Goal: Information Seeking & Learning: Learn about a topic

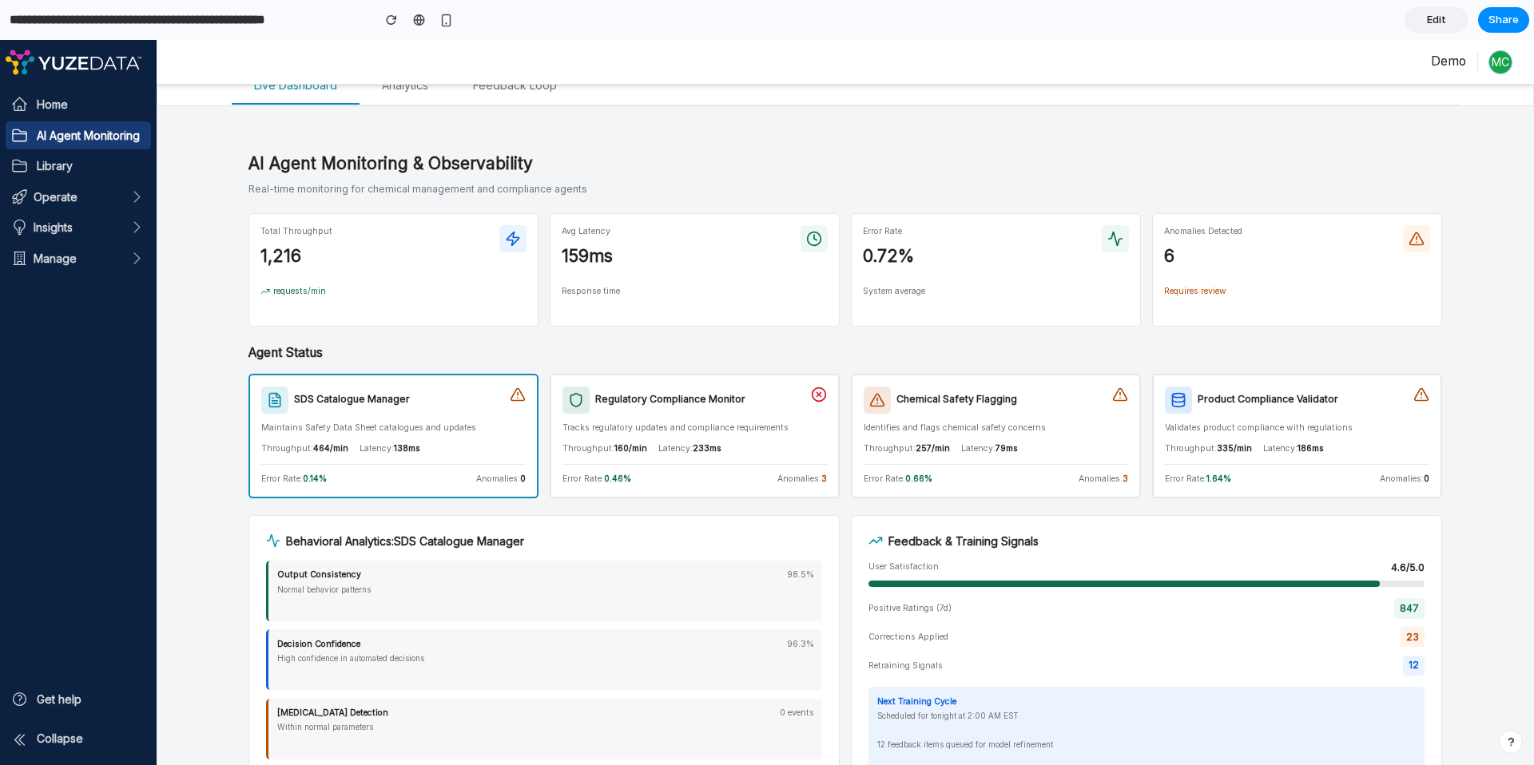
scroll to position [290, 0]
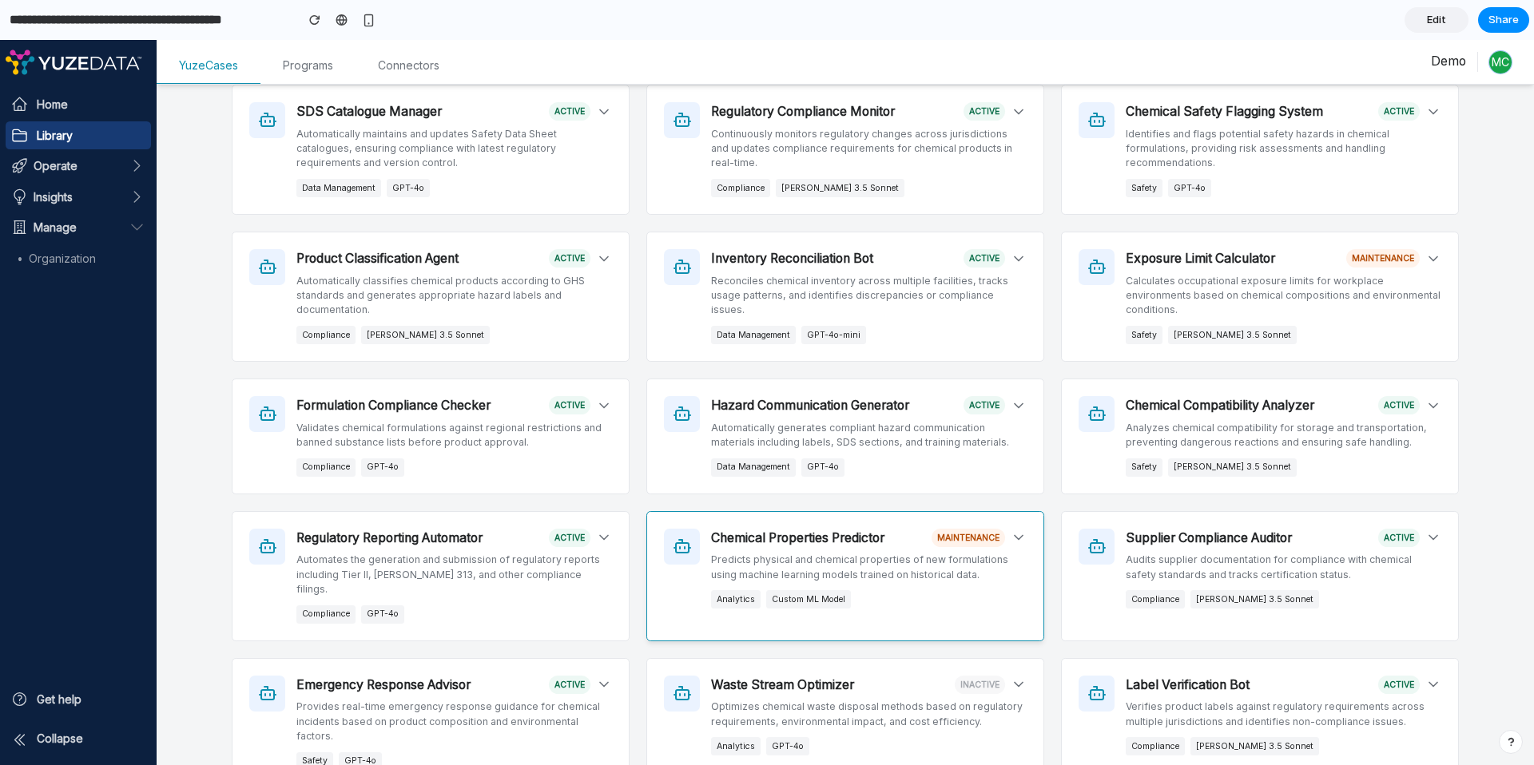
scroll to position [355, 0]
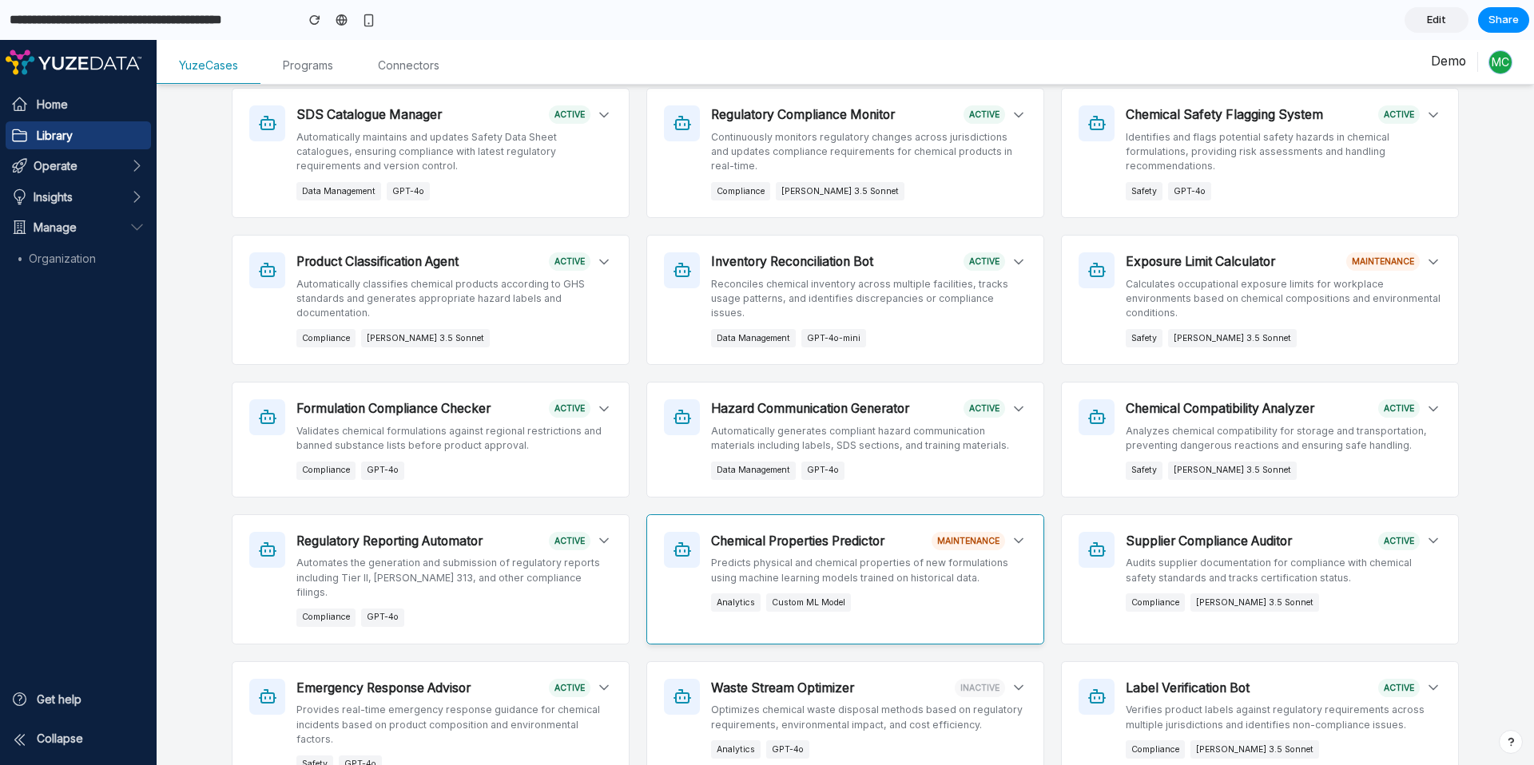
click at [1010, 538] on icon at bounding box center [1018, 541] width 16 height 16
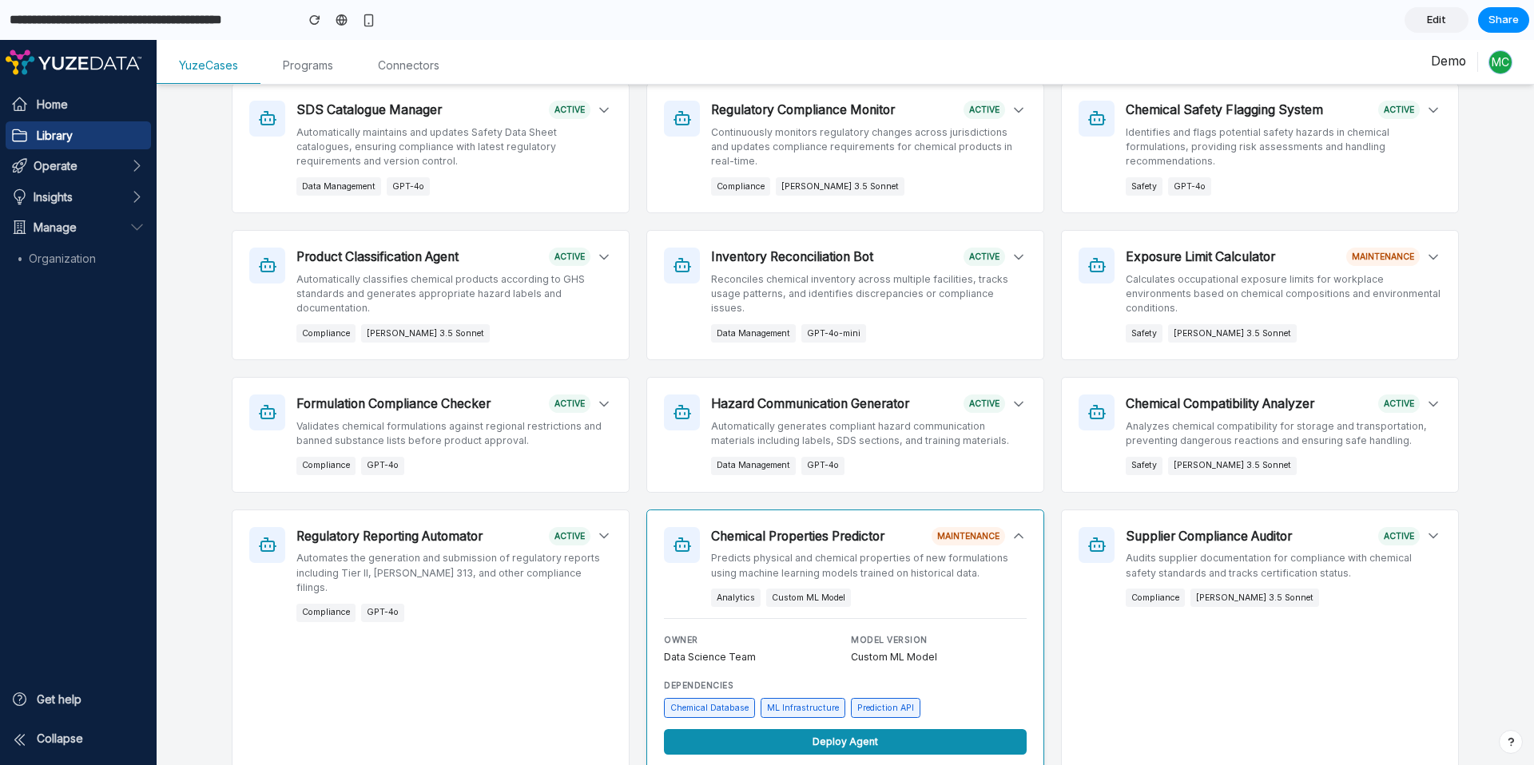
scroll to position [523, 0]
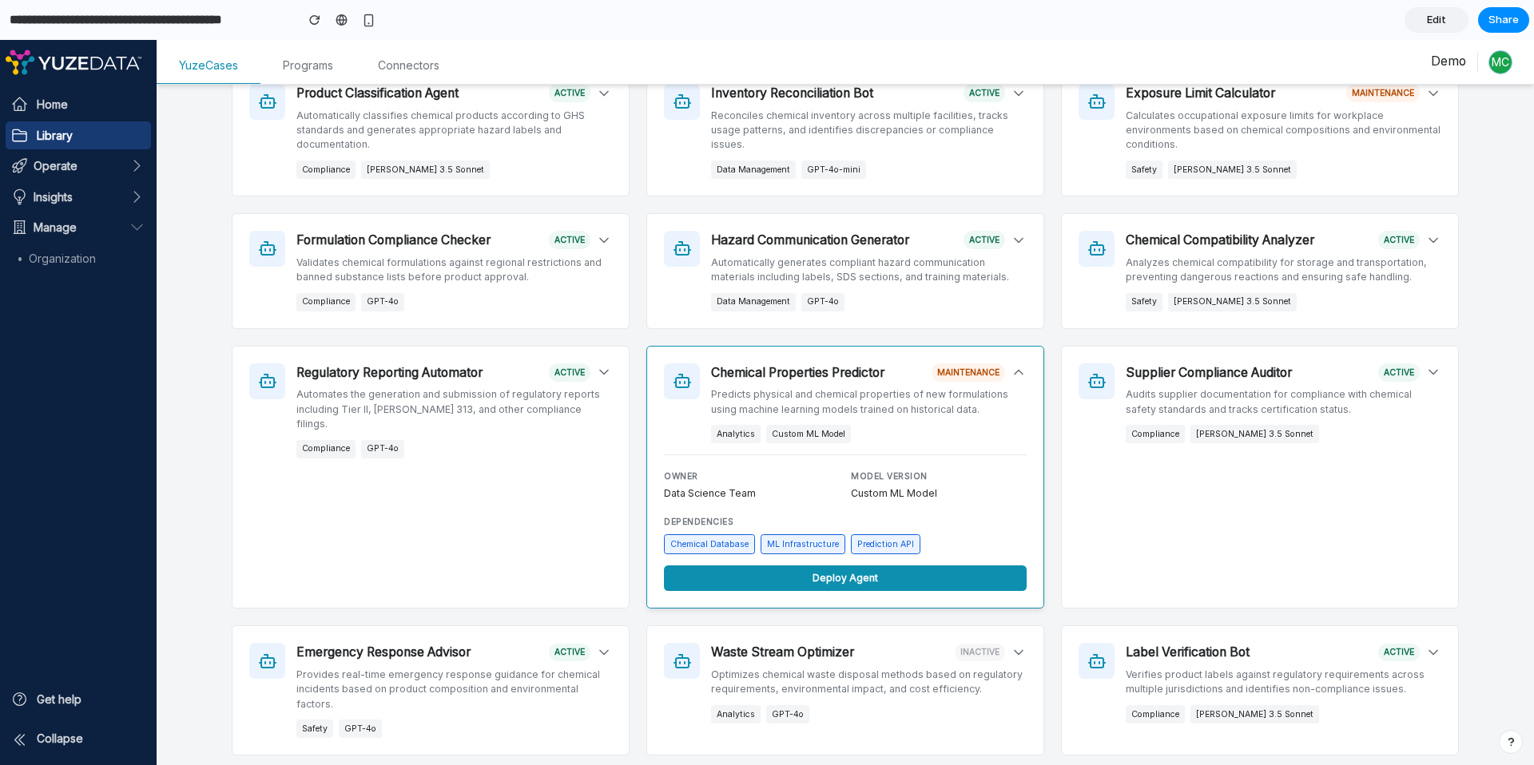
click at [1017, 369] on icon at bounding box center [1018, 372] width 16 height 16
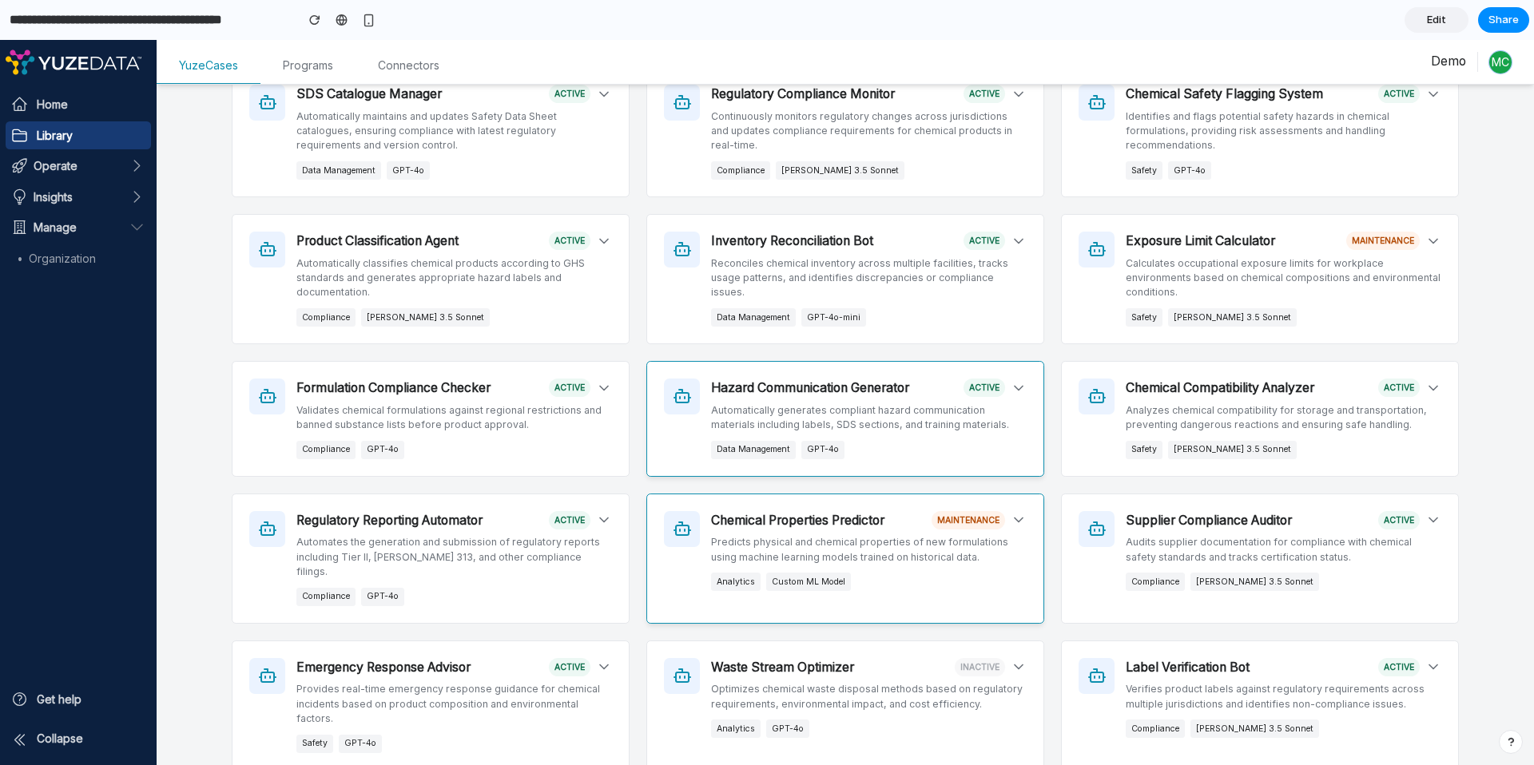
click at [1017, 369] on div "Hazard Communication Generator active Automatically generates compliant hazard …" at bounding box center [845, 419] width 398 height 116
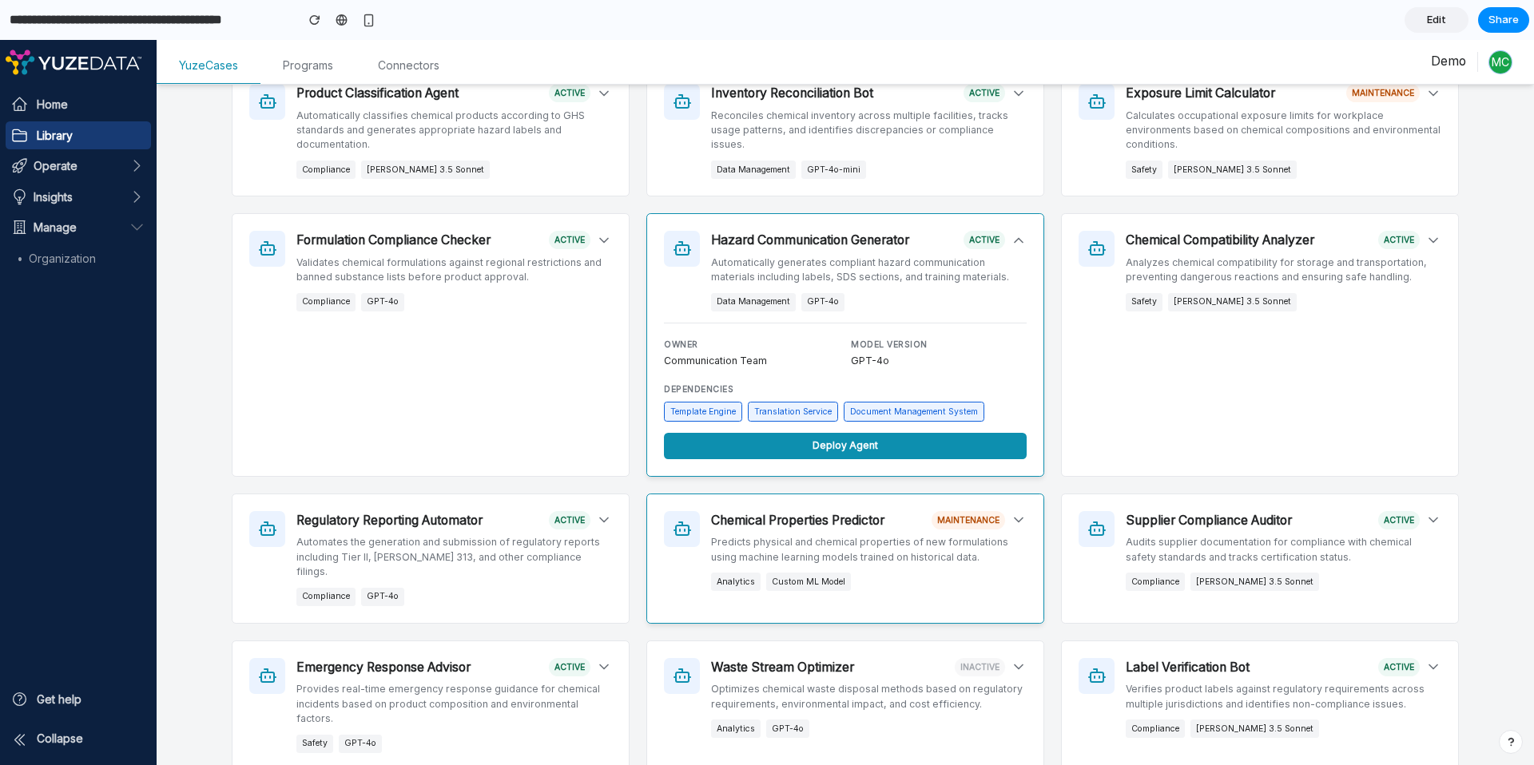
click at [1020, 366] on div "Hazard Communication Generator active Automatically generates compliant hazard …" at bounding box center [845, 345] width 398 height 264
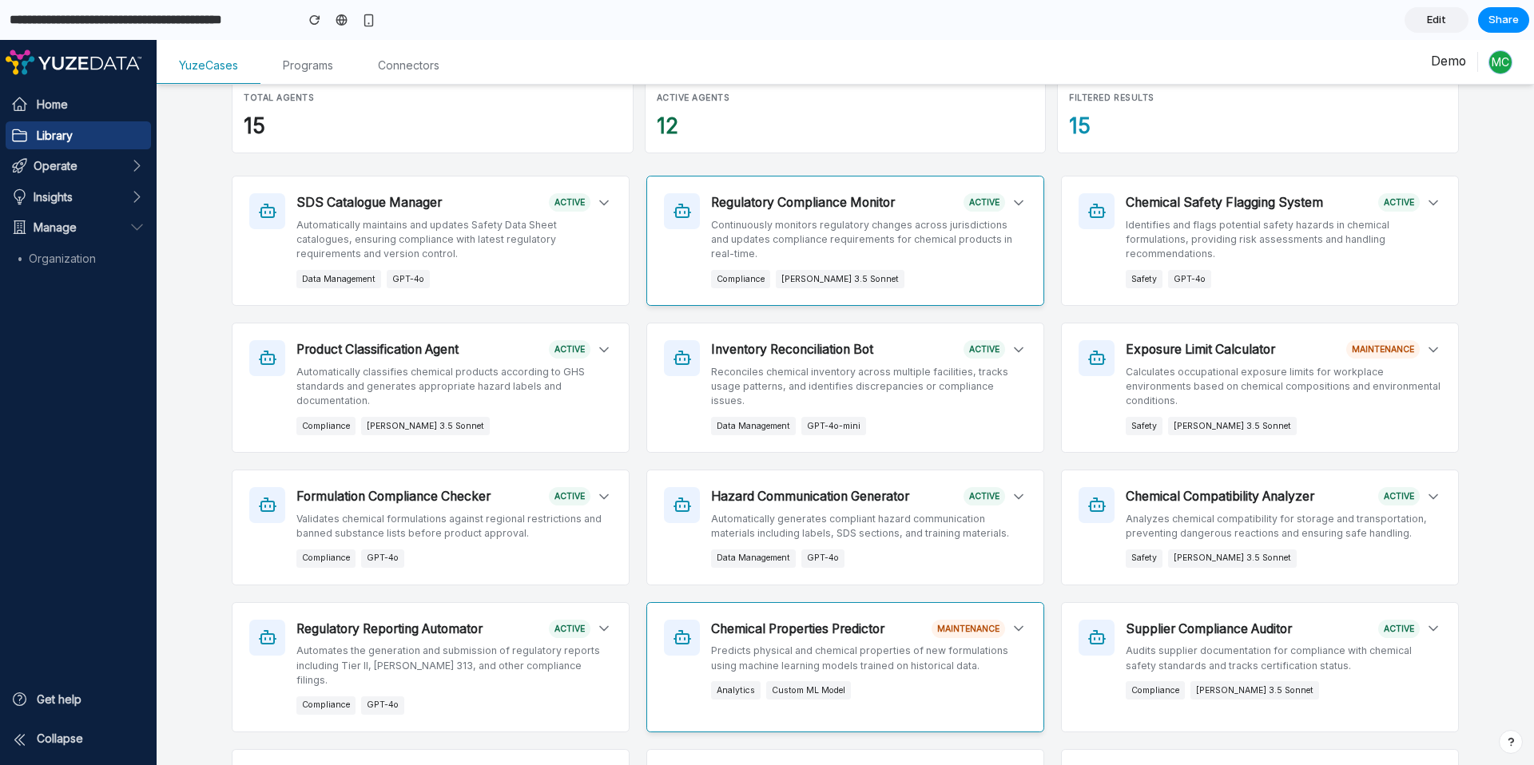
scroll to position [270, 0]
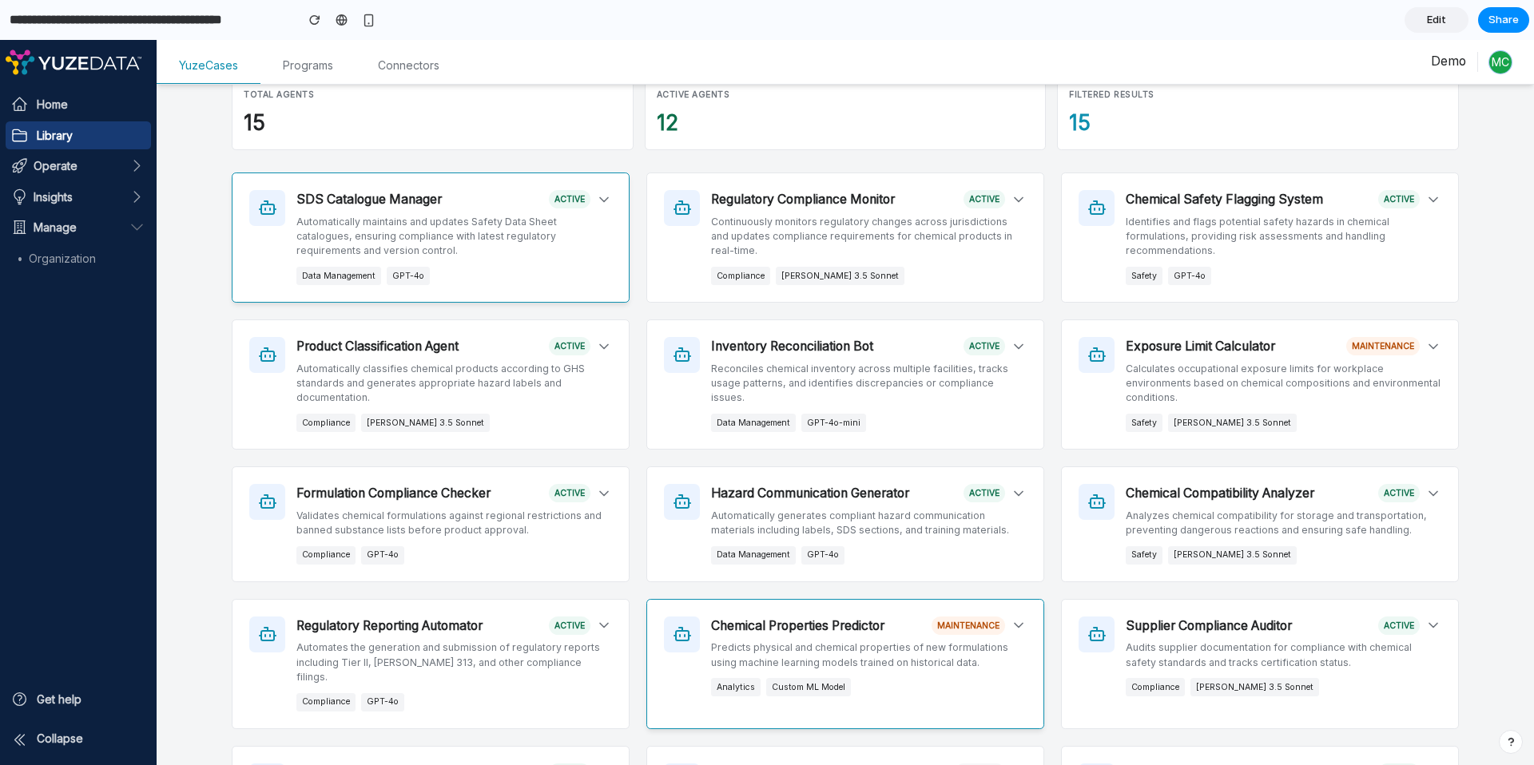
click at [601, 196] on icon at bounding box center [604, 200] width 16 height 16
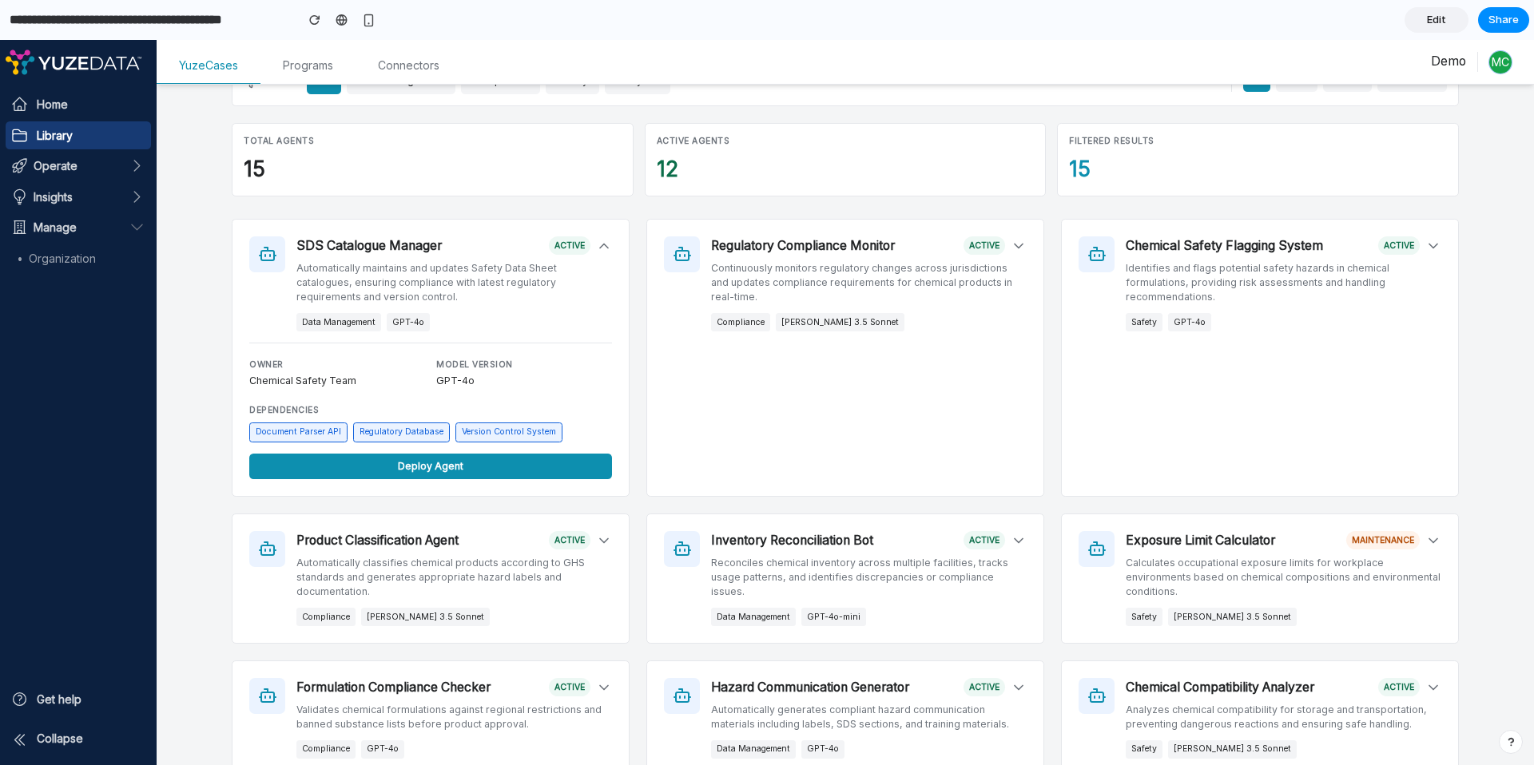
scroll to position [214, 0]
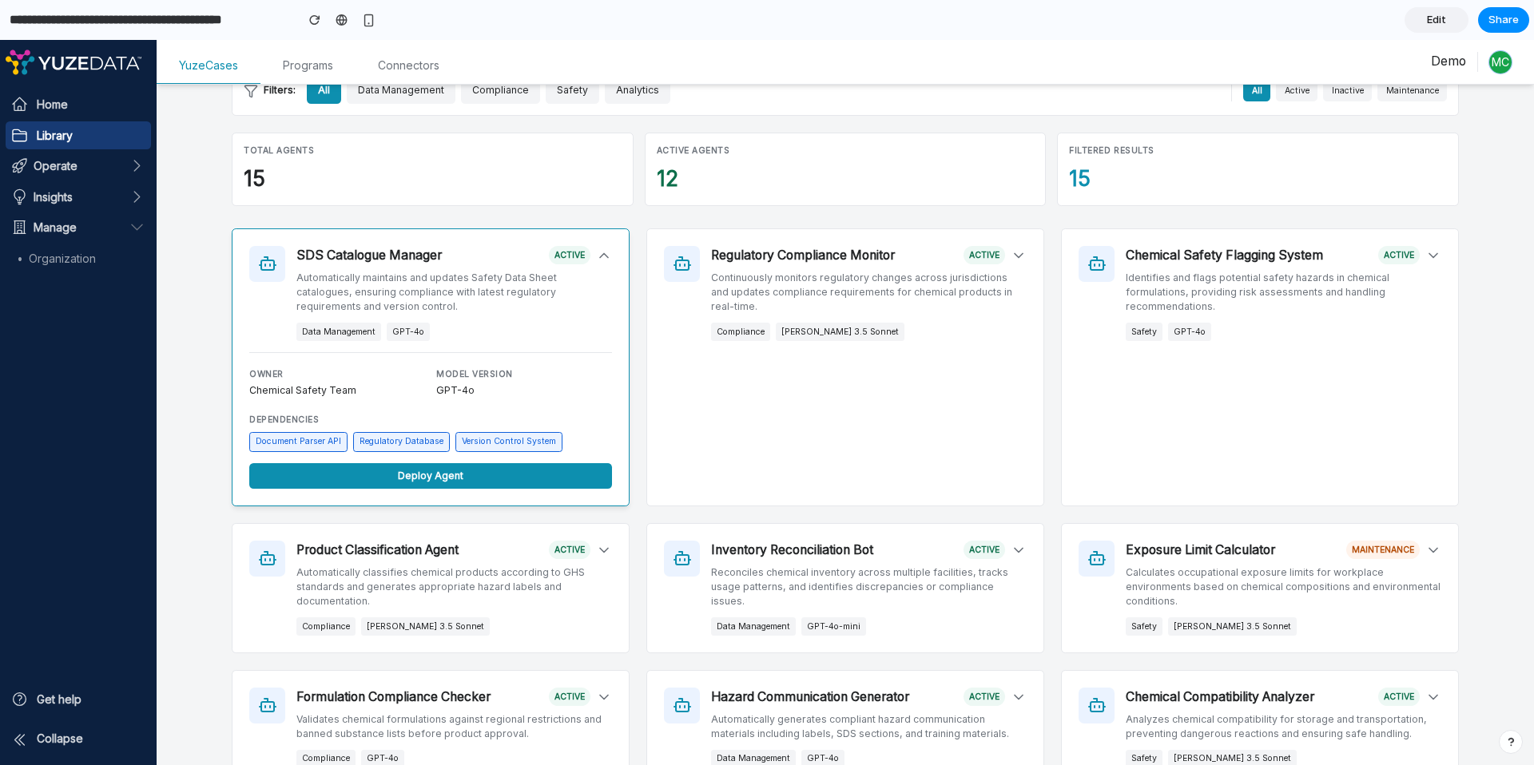
click at [600, 256] on icon at bounding box center [604, 255] width 8 height 4
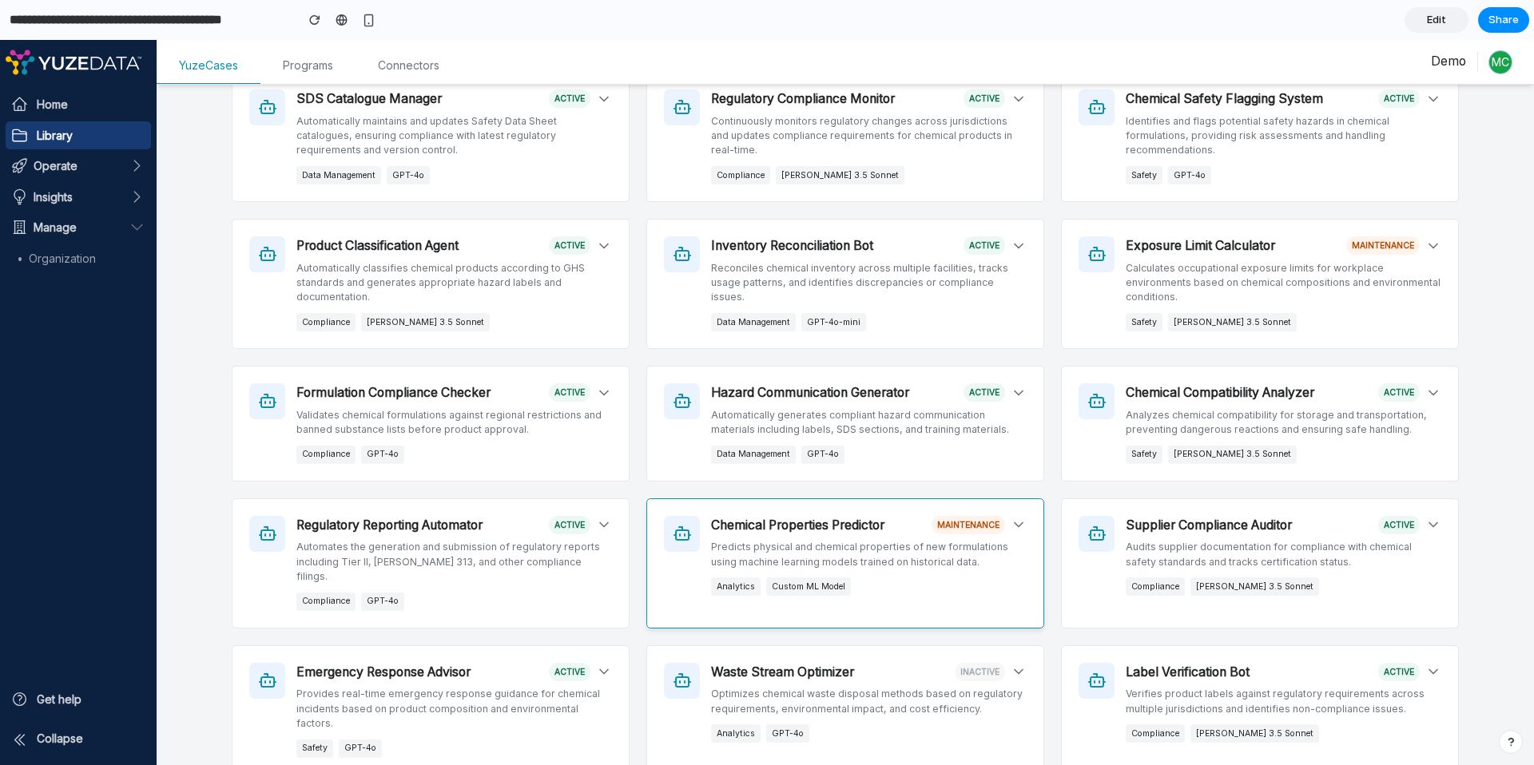
scroll to position [375, 0]
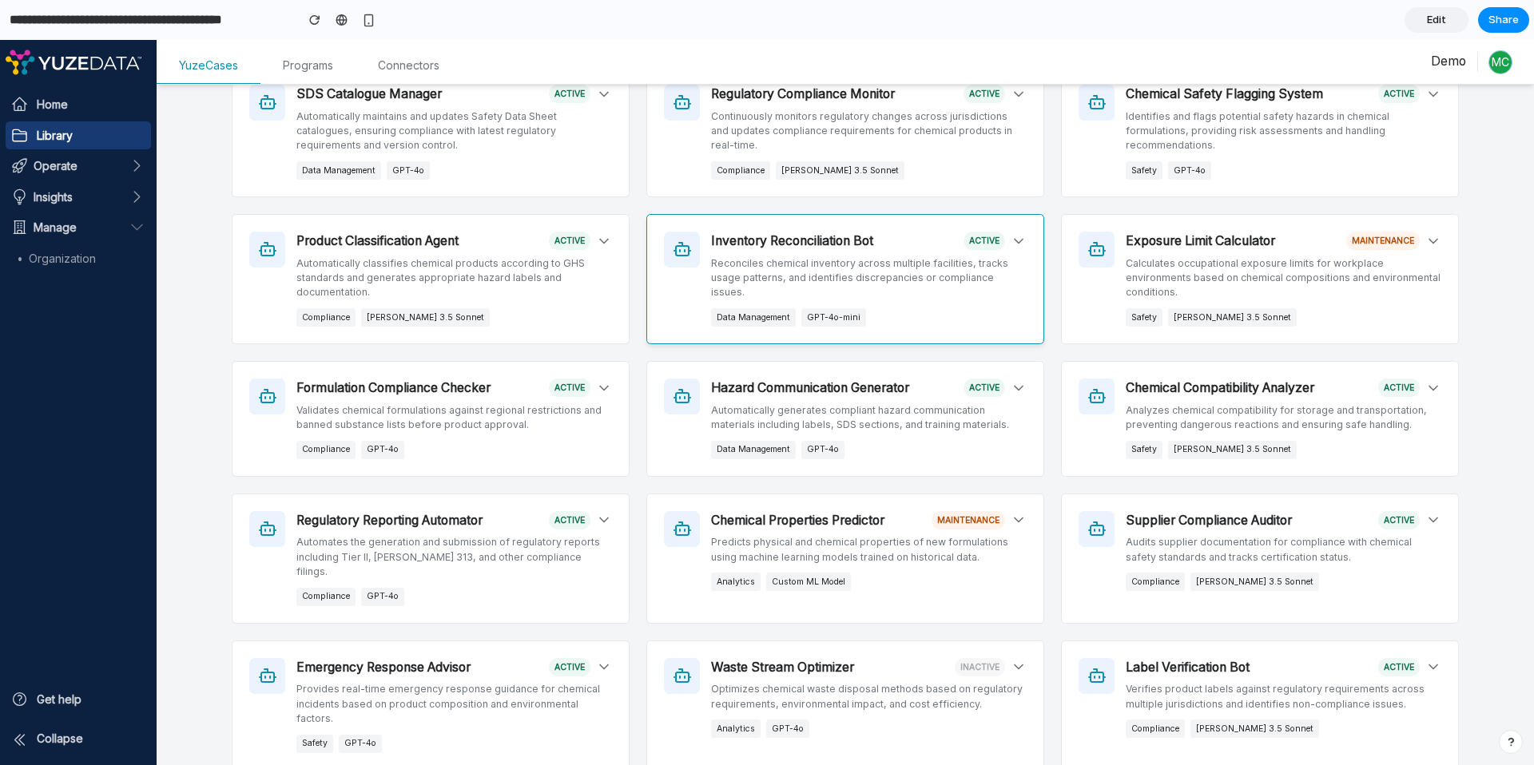
click at [1021, 236] on div "Inventory Reconciliation Bot active Reconciles chemical inventory across multip…" at bounding box center [845, 279] width 398 height 130
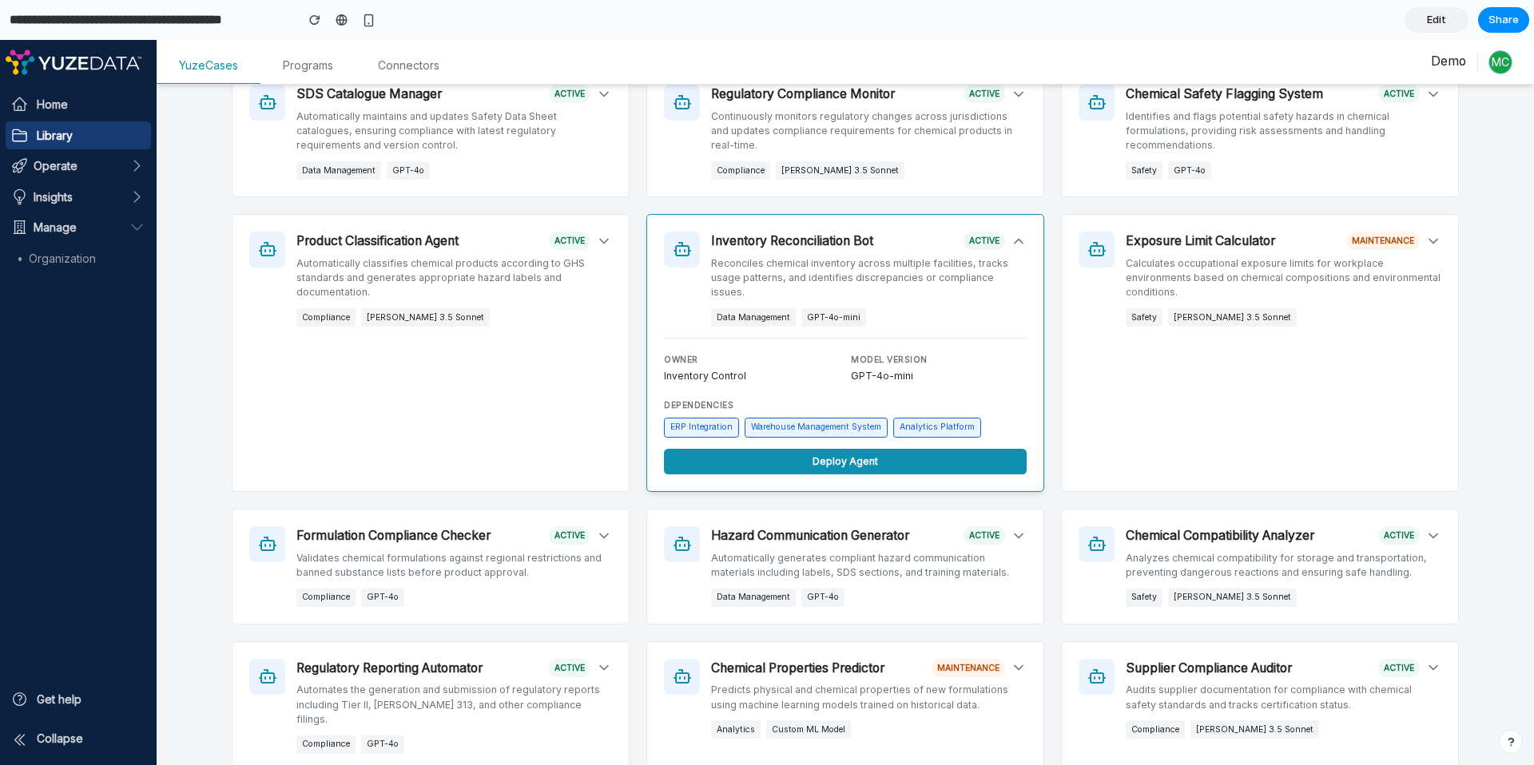
click at [1023, 240] on div "Inventory Reconciliation Bot active Reconciles chemical inventory across multip…" at bounding box center [845, 353] width 398 height 278
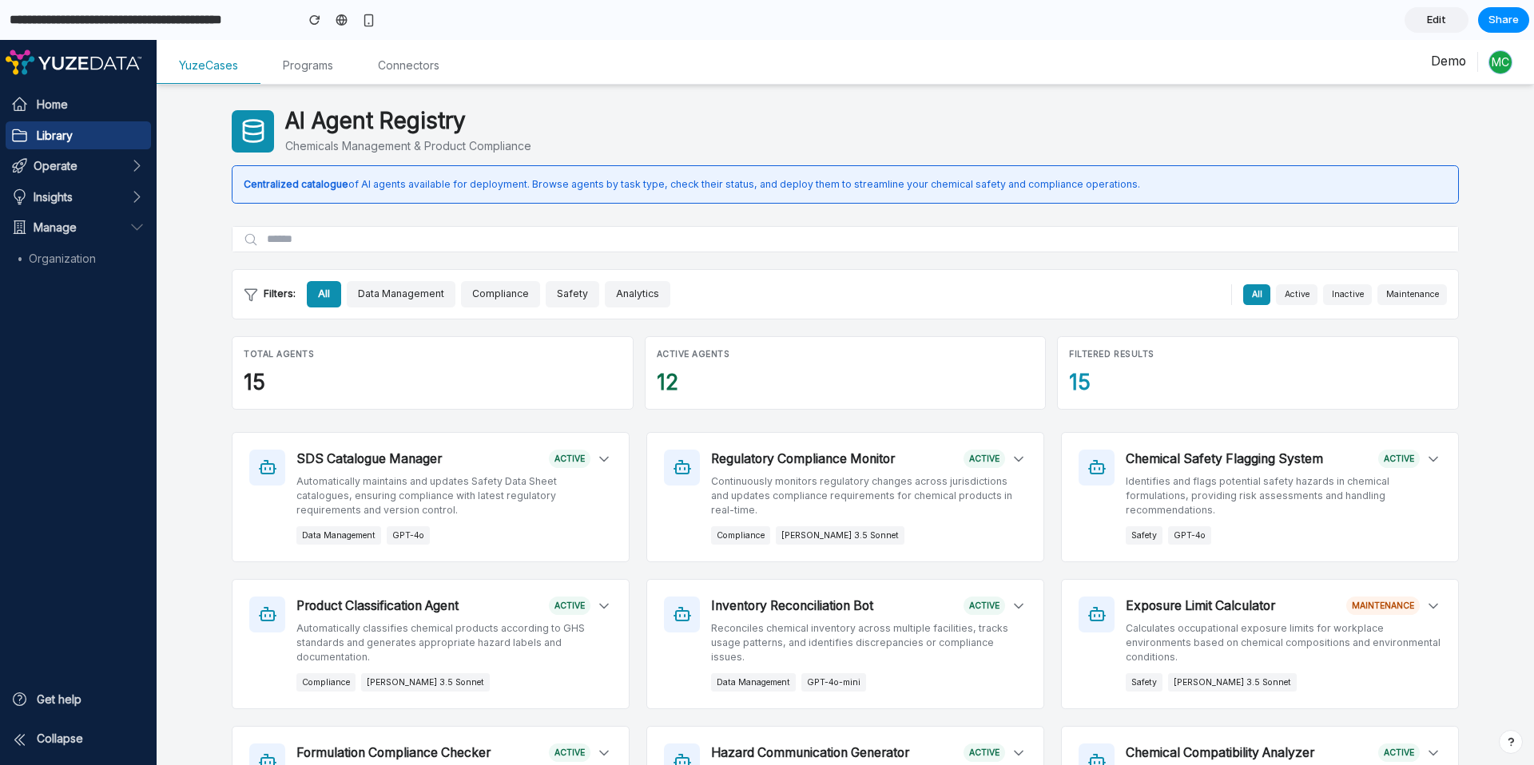
scroll to position [0, 0]
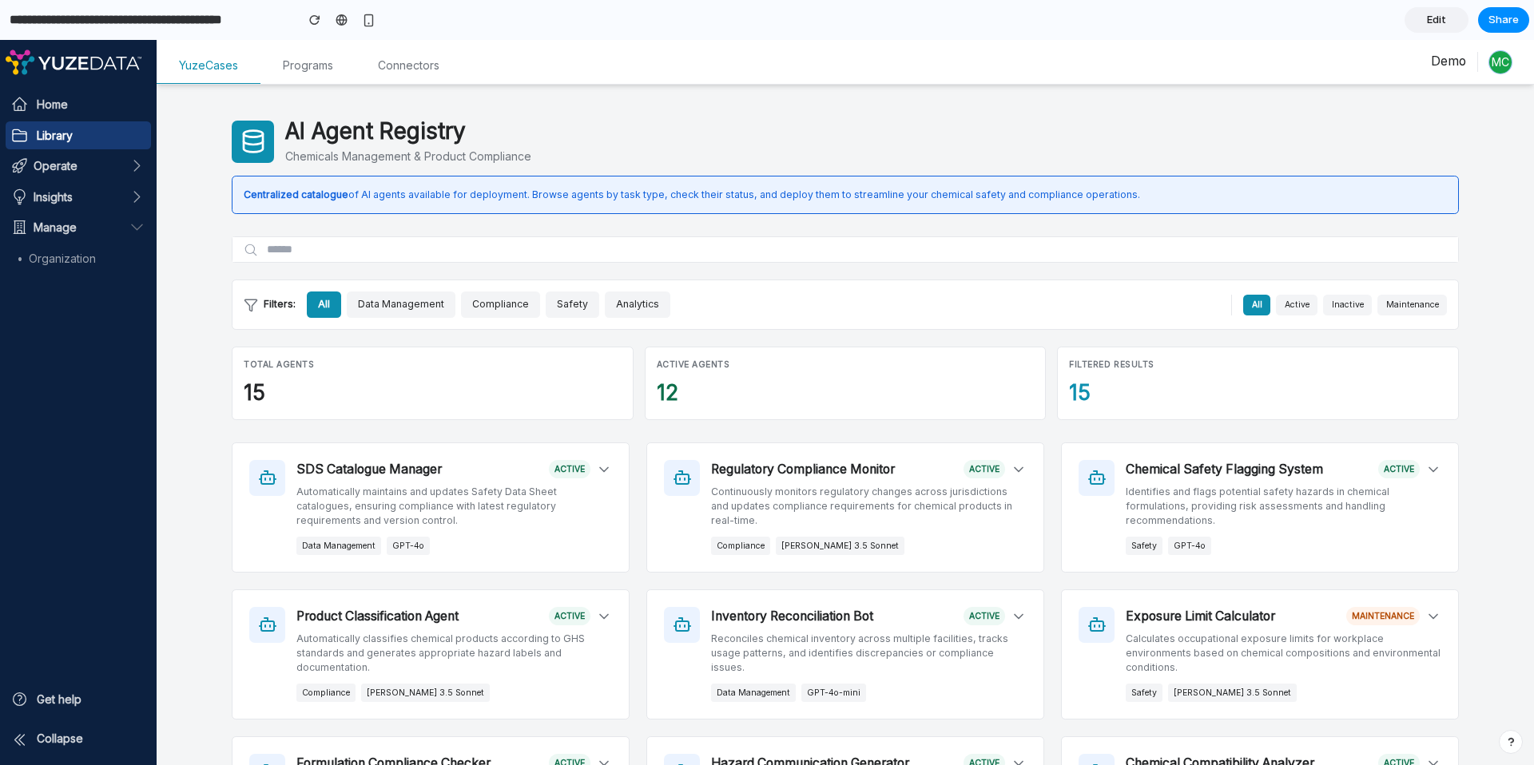
click at [1081, 395] on div "15" at bounding box center [1258, 392] width 378 height 31
drag, startPoint x: 1527, startPoint y: 84, endPoint x: 1507, endPoint y: 76, distance: 21.5
click at [462, 197] on p "Centralized catalogue of AI agents available for deployment. Browse agents by t…" at bounding box center [845, 195] width 1203 height 14
drag, startPoint x: 457, startPoint y: 129, endPoint x: 265, endPoint y: 125, distance: 191.7
click at [265, 125] on div "AI Agent Registry Chemicals Management & Product Compliance" at bounding box center [845, 141] width 1227 height 46
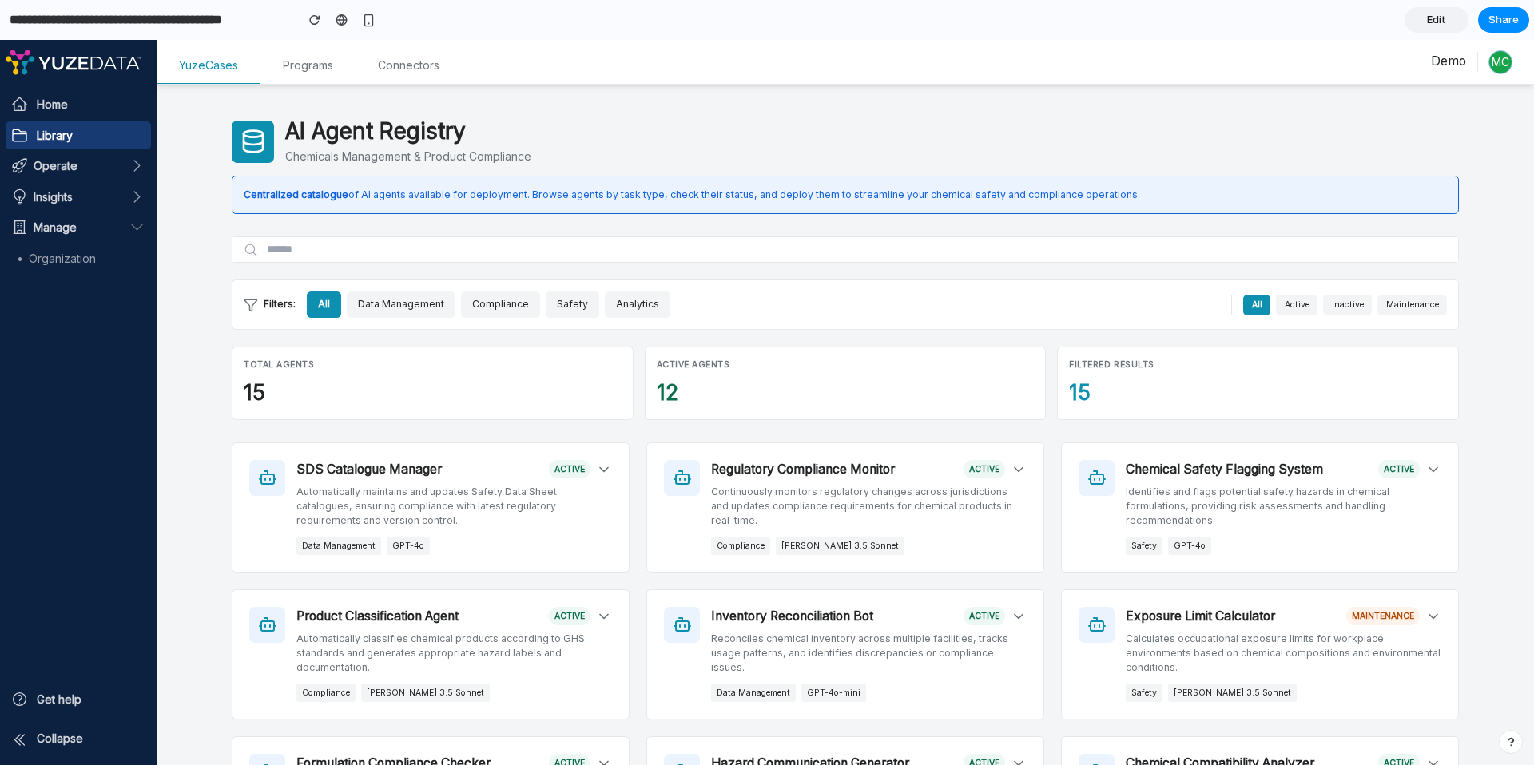
click at [265, 125] on div at bounding box center [253, 142] width 42 height 42
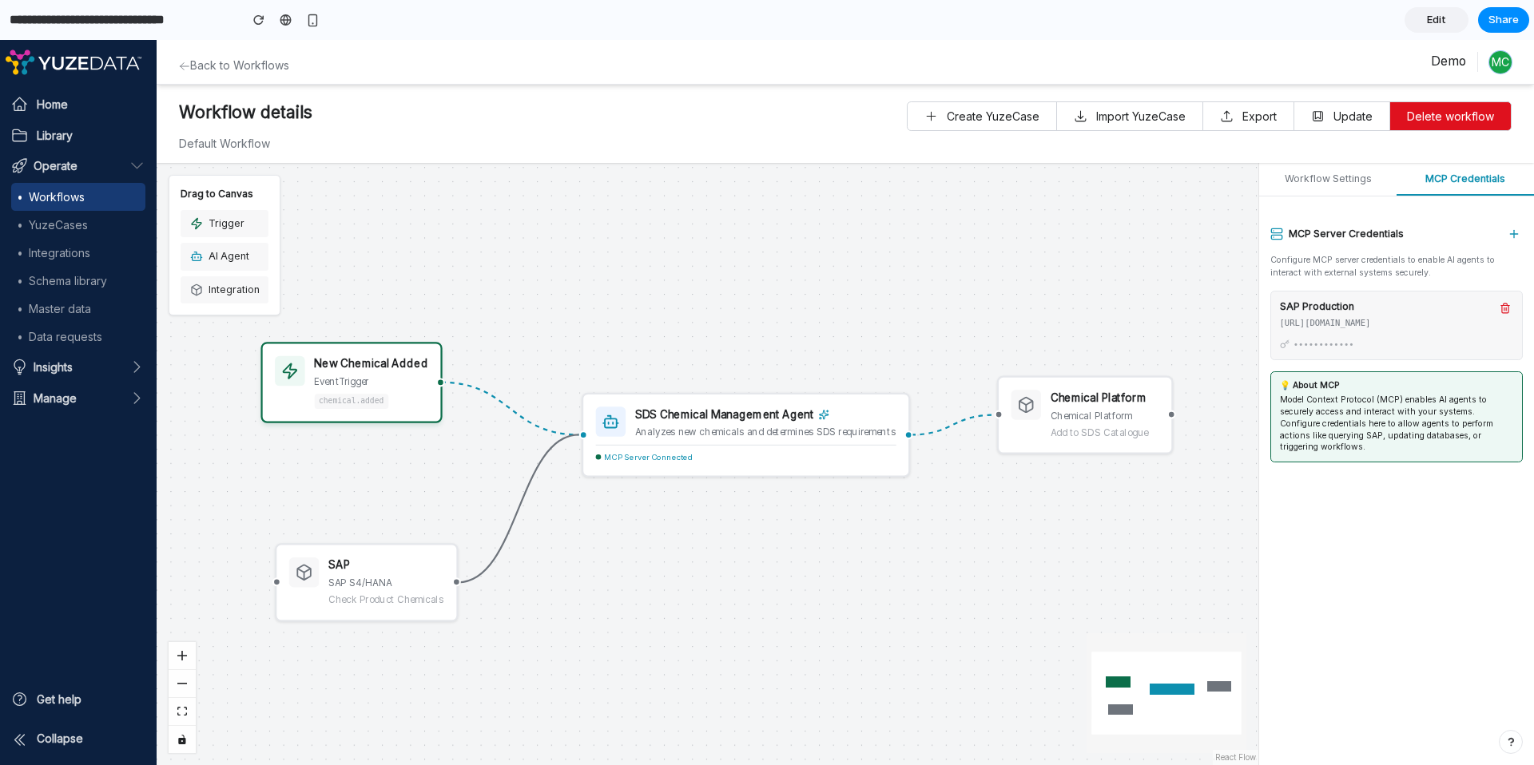
drag, startPoint x: 335, startPoint y: 400, endPoint x: 403, endPoint y: 420, distance: 71.5
click at [326, 385] on div "event Trigger" at bounding box center [370, 382] width 113 height 14
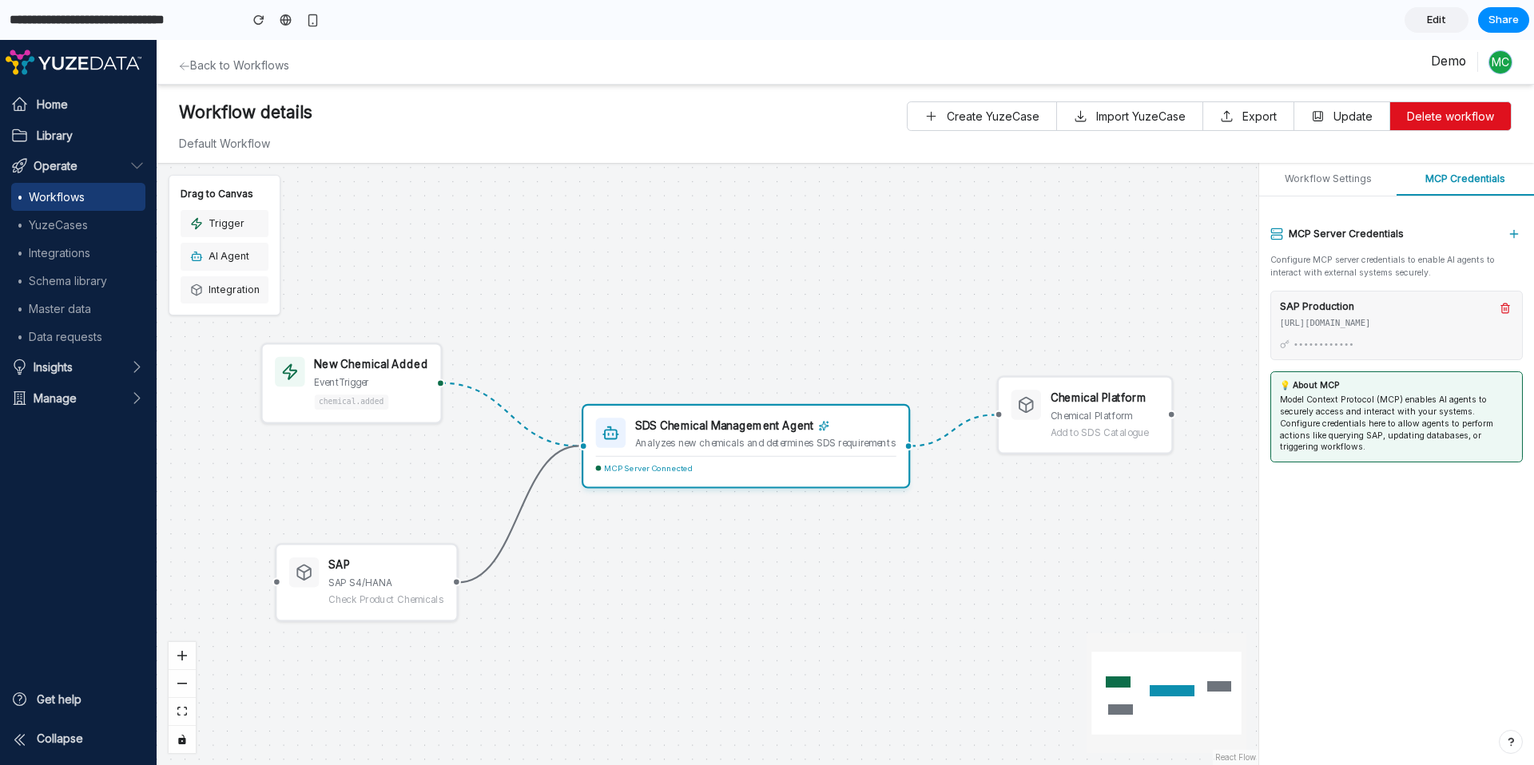
drag, startPoint x: 657, startPoint y: 423, endPoint x: 659, endPoint y: 438, distance: 14.6
click at [659, 438] on div "SDS Chemical Management Agent Analyzes new chemicals and determines SDS require…" at bounding box center [765, 433] width 260 height 31
click at [824, 244] on div "New Chemical Added event Trigger chemical.added SDS Chemical Management Agent A…" at bounding box center [707, 464] width 1101 height 602
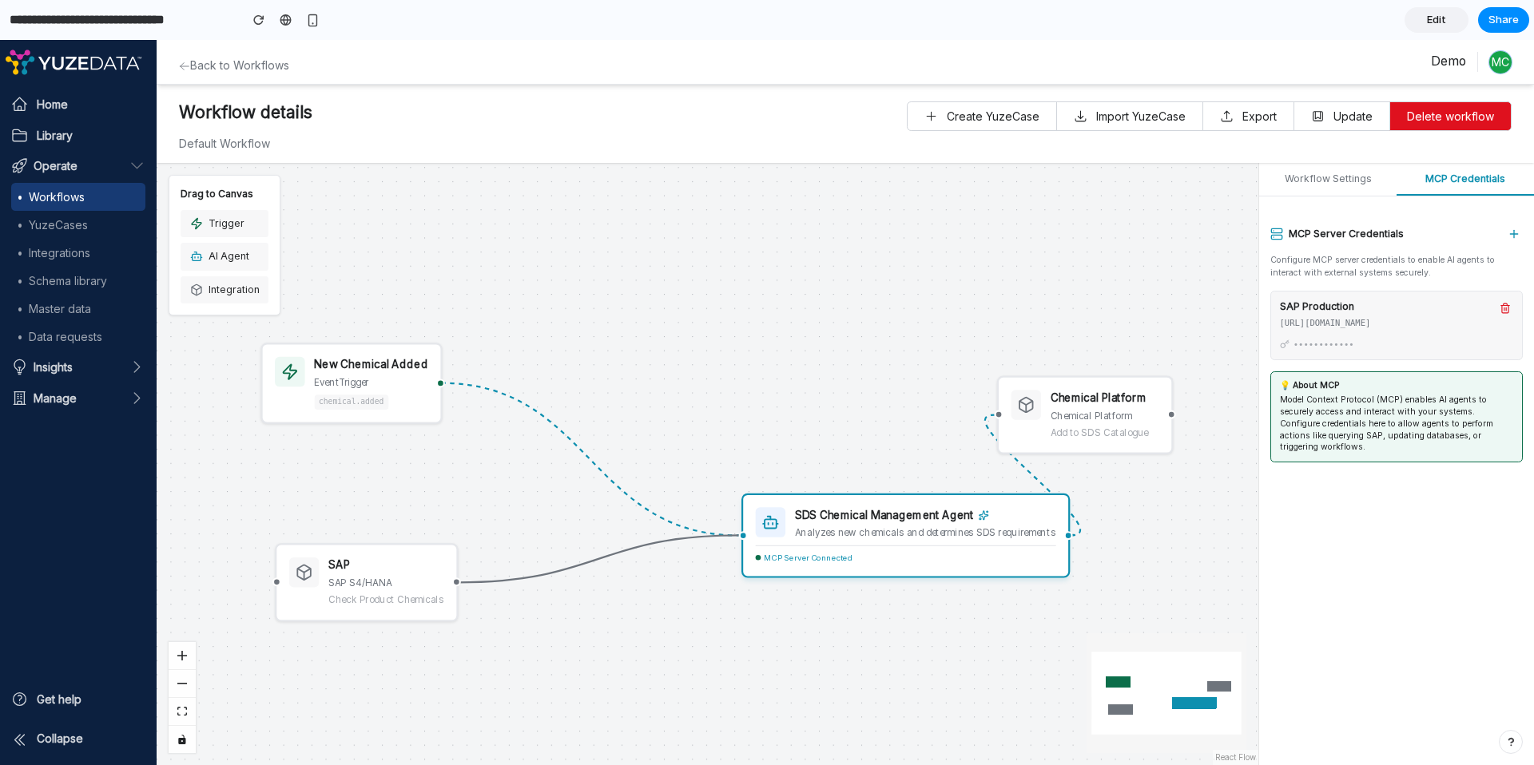
drag, startPoint x: 768, startPoint y: 456, endPoint x: 927, endPoint y: 536, distance: 177.9
click at [927, 536] on div "Analyzes new chemicals and determines SDS requirements" at bounding box center [925, 532] width 260 height 12
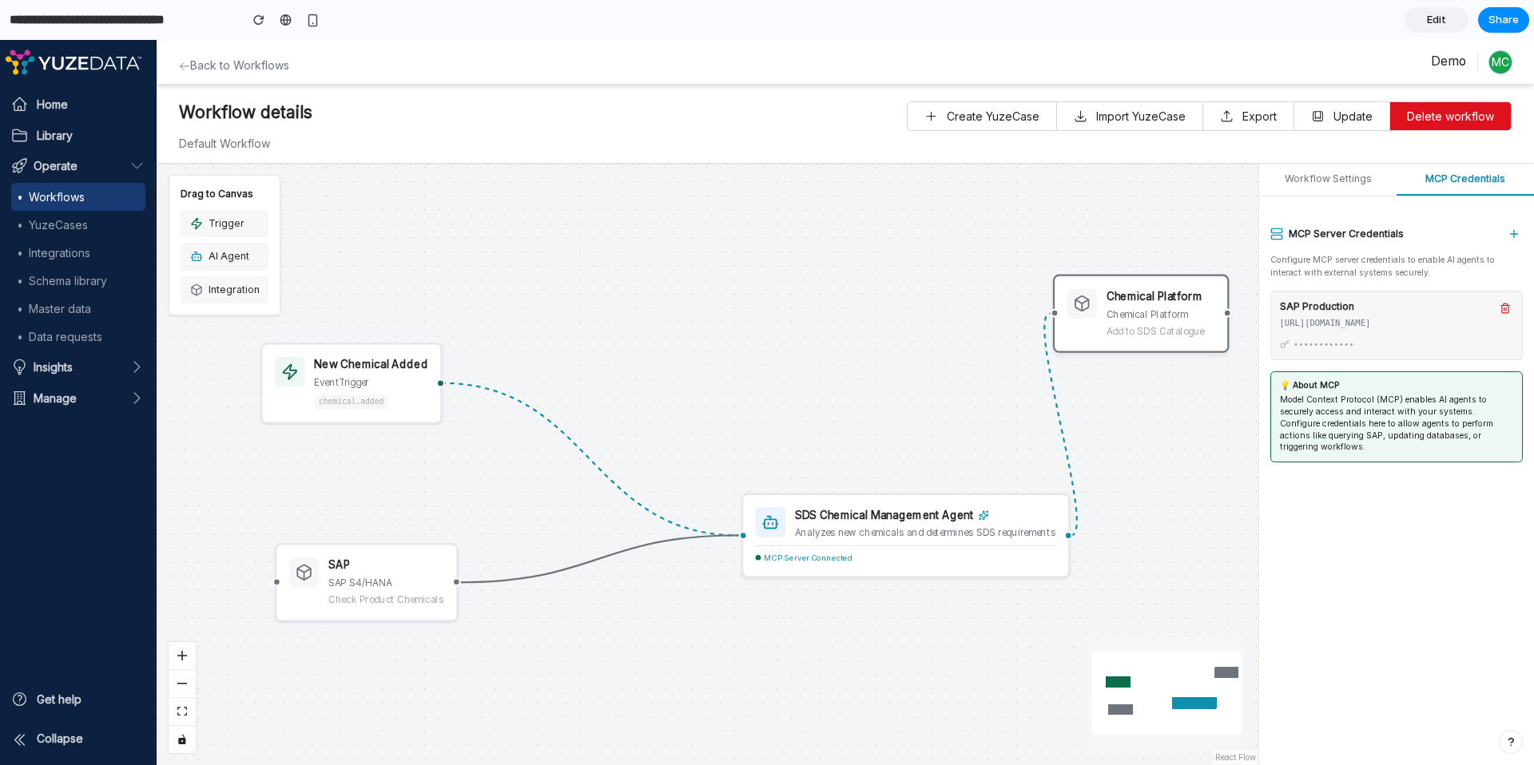
drag, startPoint x: 1074, startPoint y: 419, endPoint x: 1105, endPoint y: 339, distance: 84.7
click at [1113, 328] on div "Chemical Platform Chemical Platform Add to SDS Catalogue" at bounding box center [1141, 313] width 148 height 50
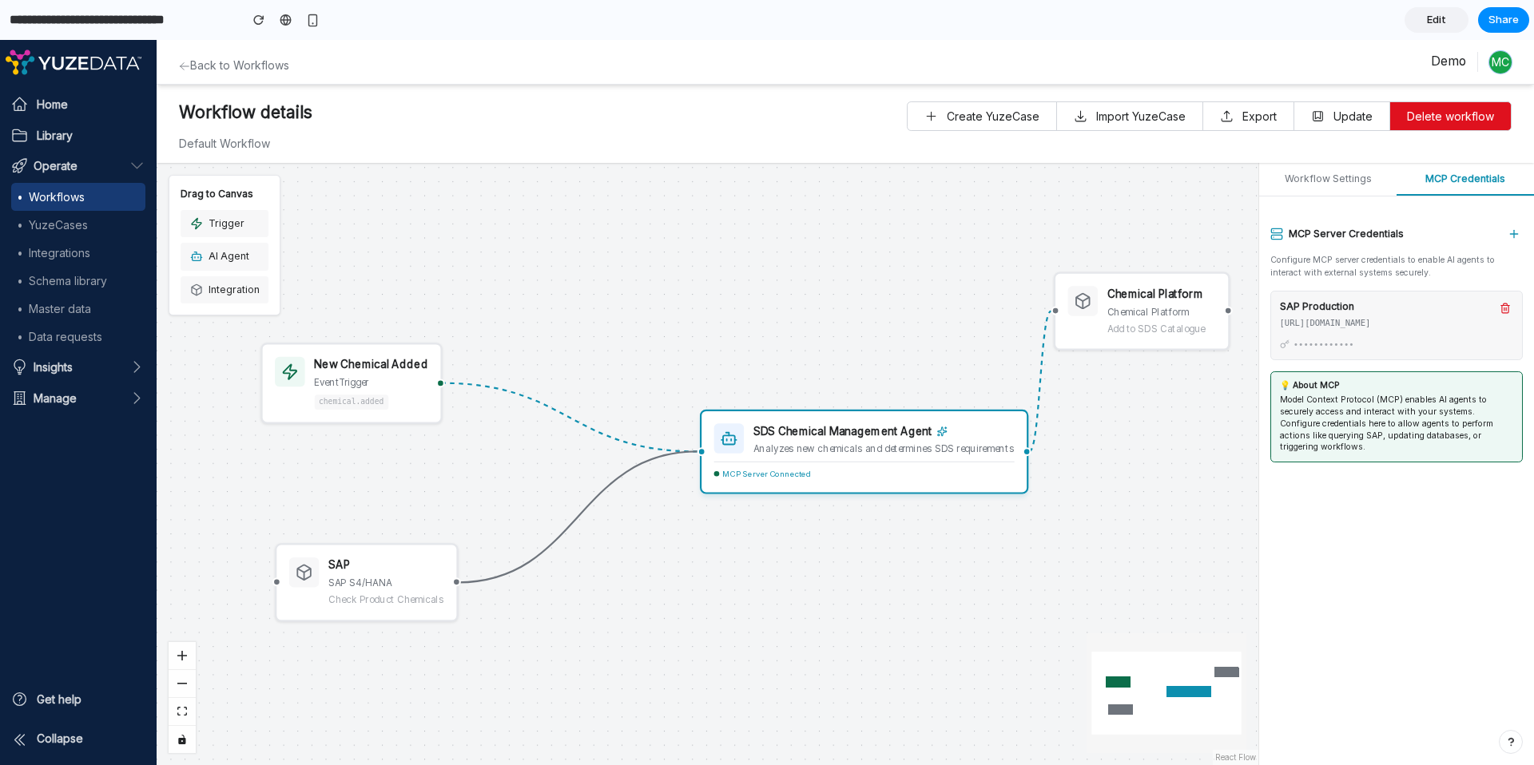
drag, startPoint x: 952, startPoint y: 534, endPoint x: 910, endPoint y: 449, distance: 95.4
click at [910, 449] on div "Analyzes new chemicals and determines SDS requirements" at bounding box center [883, 448] width 260 height 12
click at [770, 444] on div "Analyzes new chemicals and determines SDS requirements" at bounding box center [883, 448] width 260 height 12
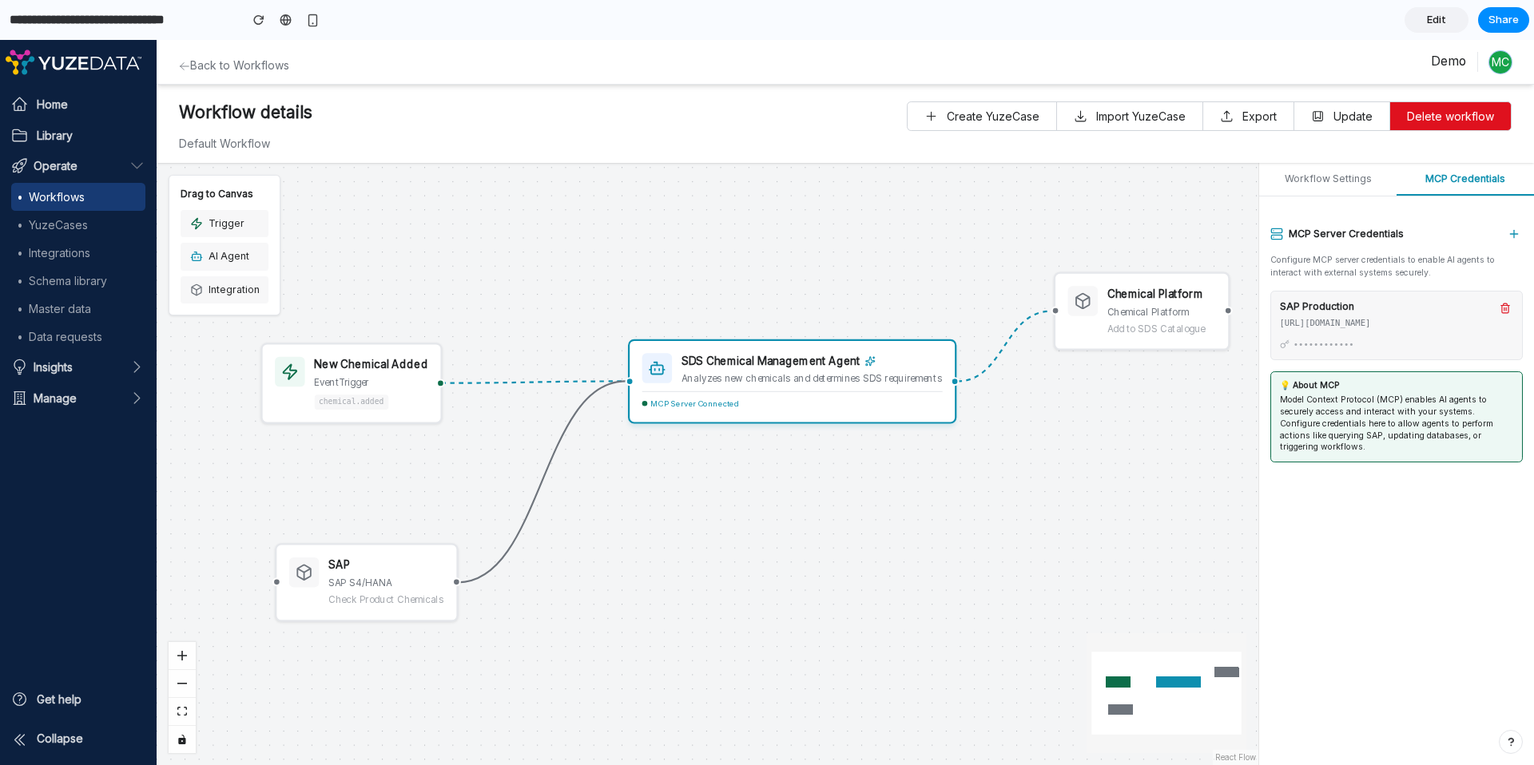
drag, startPoint x: 764, startPoint y: 442, endPoint x: 689, endPoint y: 369, distance: 103.9
click at [689, 369] on div "SDS Chemical Management Agent Analyzes new chemicals and determines SDS require…" at bounding box center [811, 368] width 260 height 31
click at [693, 385] on div "SDS Chemical Management Agent Analyzes new chemicals and determines SDS require…" at bounding box center [792, 381] width 328 height 84
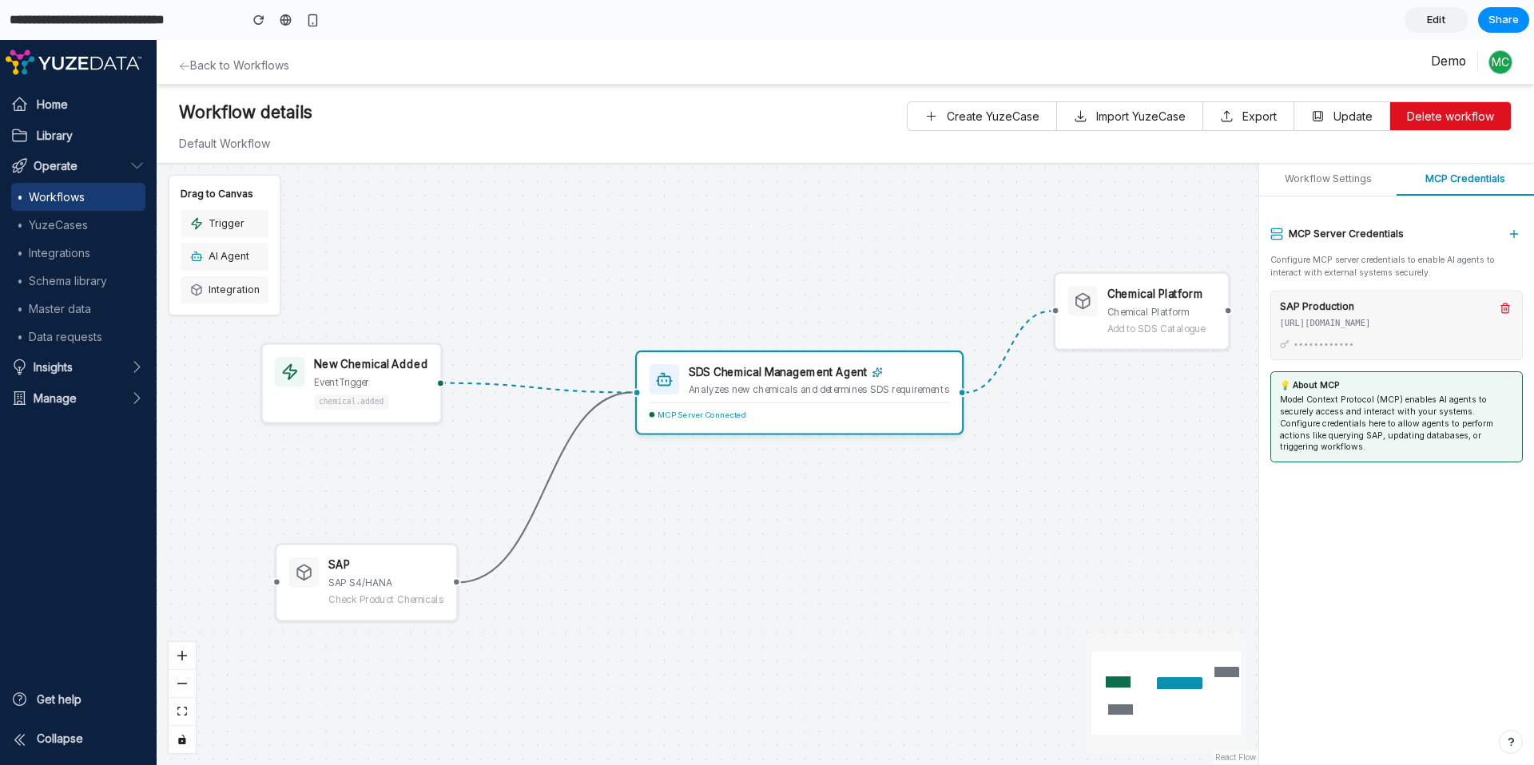
drag, startPoint x: 772, startPoint y: 384, endPoint x: 788, endPoint y: 427, distance: 46.0
click at [788, 395] on div "SDS Chemical Management Agent Analyzes new chemicals and determines SDS require…" at bounding box center [819, 379] width 260 height 31
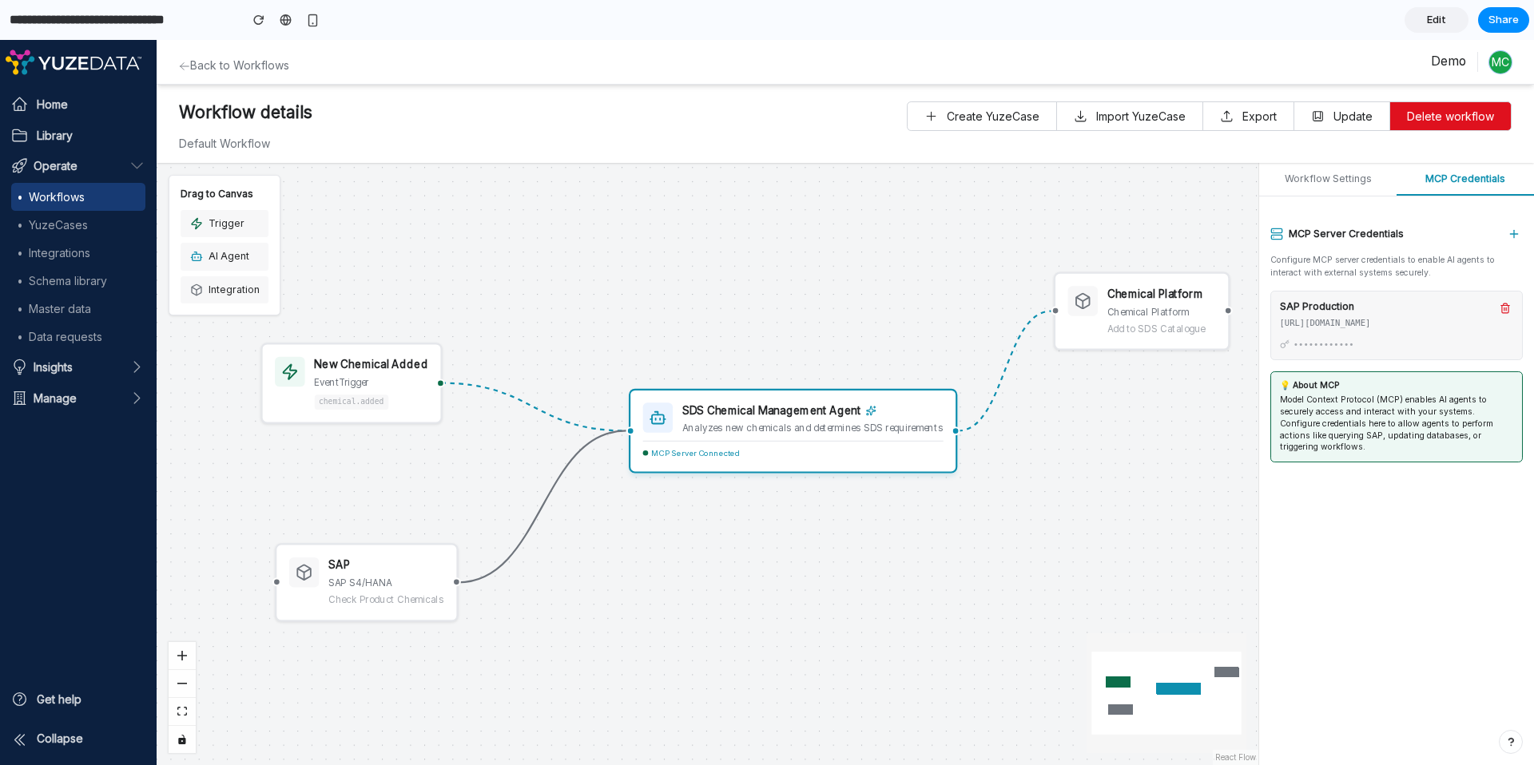
drag, startPoint x: 786, startPoint y: 422, endPoint x: 758, endPoint y: 411, distance: 30.1
click at [759, 412] on div "SDS Chemical Management Agent" at bounding box center [812, 411] width 260 height 16
drag, startPoint x: 1179, startPoint y: 311, endPoint x: 1173, endPoint y: 327, distance: 17.2
click at [1178, 316] on div "Chemical Platform" at bounding box center [1161, 312] width 109 height 14
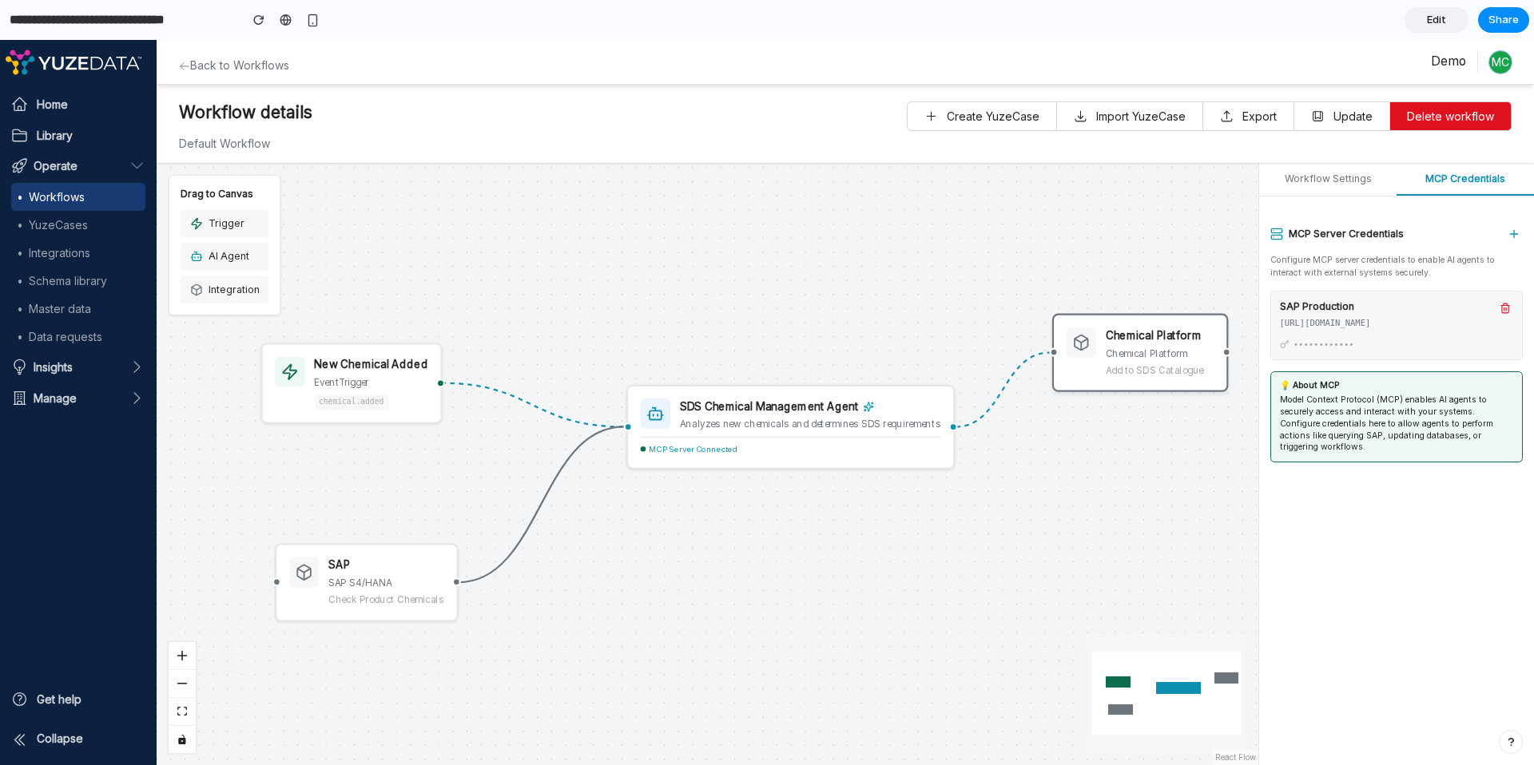
drag, startPoint x: 1165, startPoint y: 318, endPoint x: 1165, endPoint y: 348, distance: 30.4
click at [1165, 348] on div "Chemical Platform" at bounding box center [1159, 354] width 109 height 14
click at [1150, 284] on div "Chemical Platform Chemical Platform Add to SDS Catalogue" at bounding box center [1140, 319] width 177 height 78
click at [1129, 331] on div "Add to SDS Catalogue" at bounding box center [1159, 336] width 109 height 14
click at [367, 592] on div "SAP SAP S4/HANA Check Product Chemicals" at bounding box center [385, 583] width 115 height 50
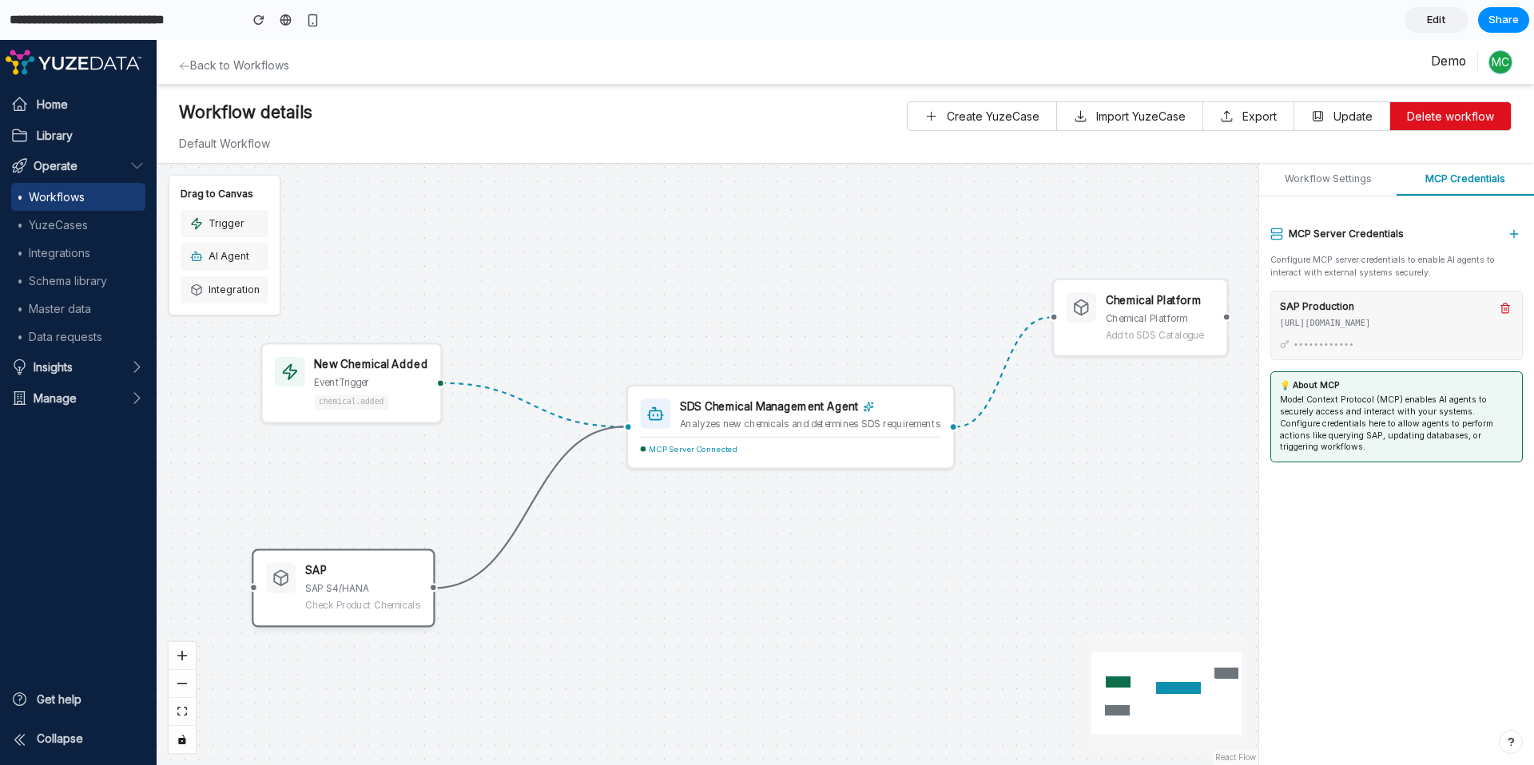
drag, startPoint x: 355, startPoint y: 592, endPoint x: 327, endPoint y: 587, distance: 27.6
click at [327, 587] on div "SAP SAP S4/HANA Check Product Chemicals" at bounding box center [362, 588] width 115 height 50
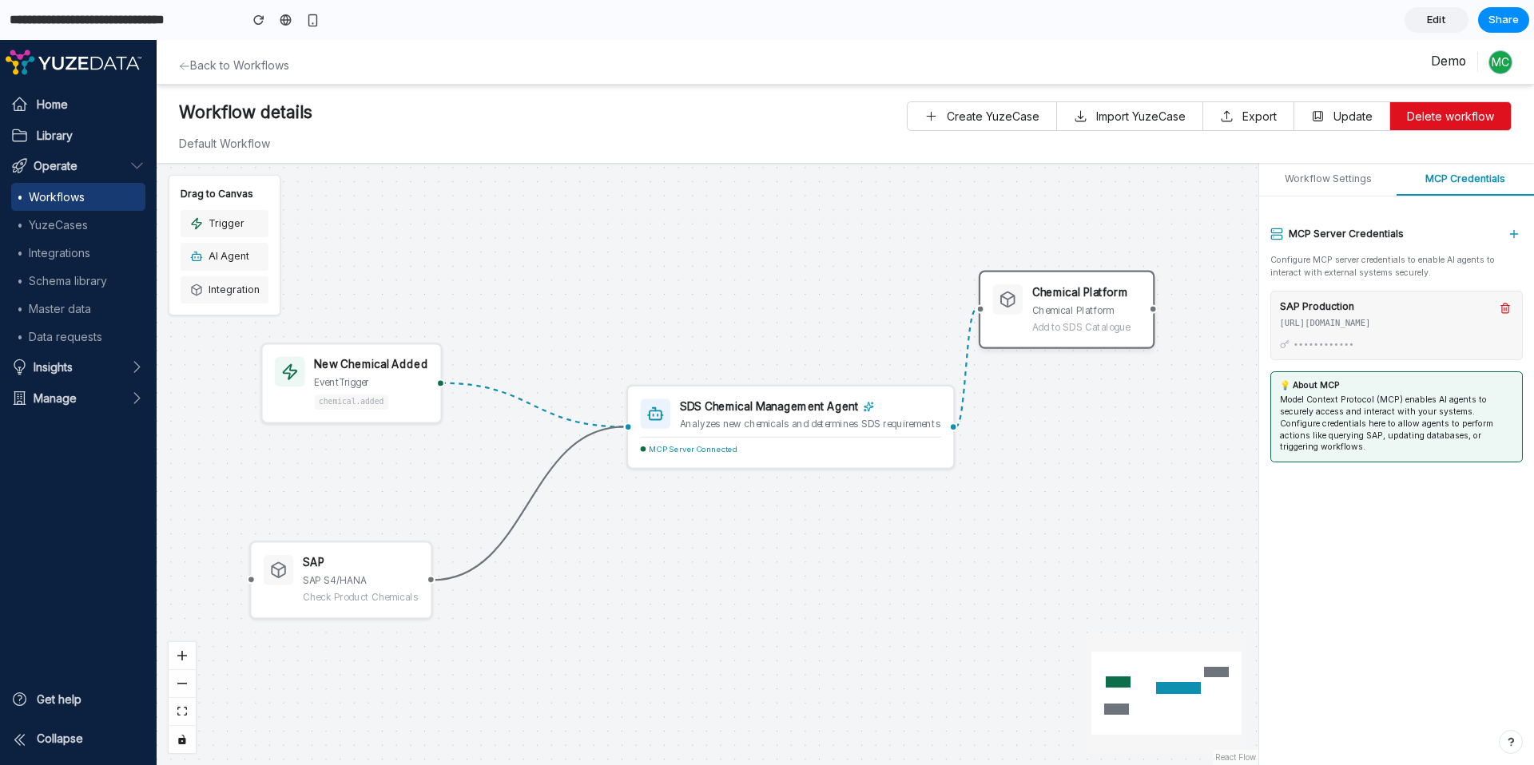
drag, startPoint x: 1097, startPoint y: 315, endPoint x: 1081, endPoint y: 312, distance: 15.5
click at [1081, 312] on div "Chemical Platform" at bounding box center [1086, 311] width 109 height 14
drag, startPoint x: 1027, startPoint y: 341, endPoint x: 1037, endPoint y: 337, distance: 10.4
click at [1037, 337] on div "Chemical Platform Chemical Platform Add to SDS Catalogue" at bounding box center [1104, 321] width 148 height 50
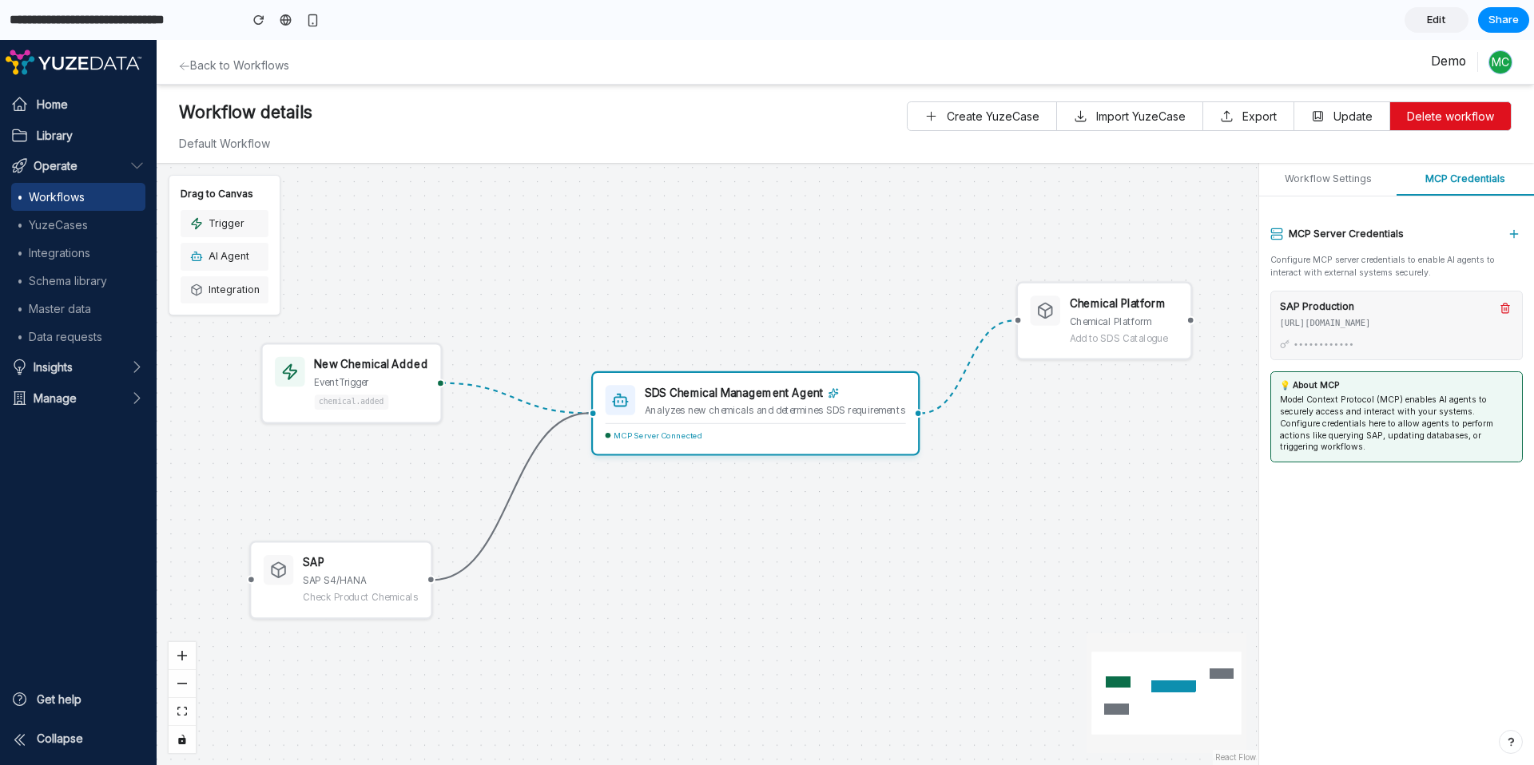
drag, startPoint x: 725, startPoint y: 428, endPoint x: 678, endPoint y: 415, distance: 49.0
click at [678, 415] on div "Analyzes new chemicals and determines SDS requirements" at bounding box center [775, 410] width 260 height 12
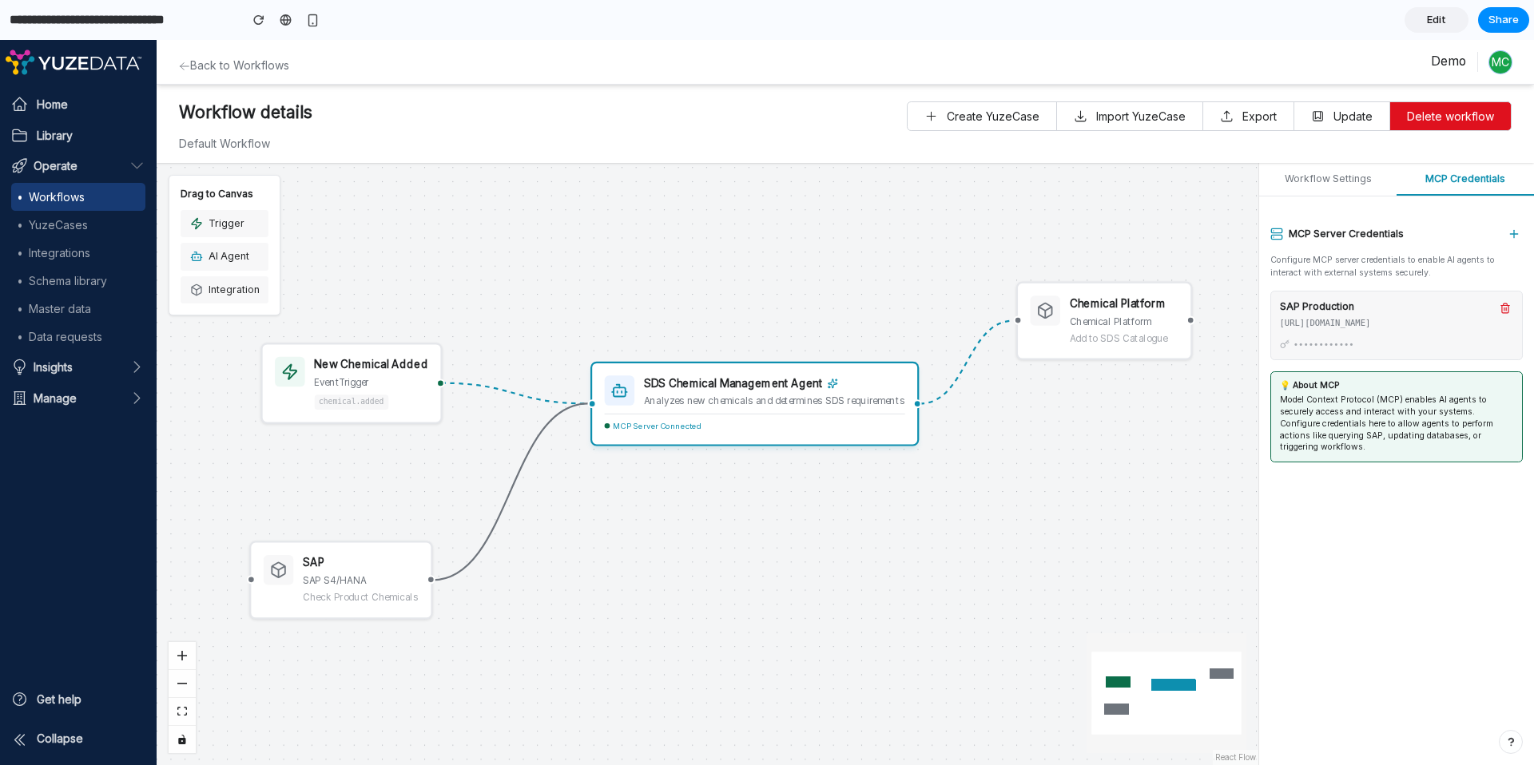
click at [729, 395] on div "SDS Chemical Management Agent Analyzes new chemicals and determines SDS require…" at bounding box center [774, 390] width 260 height 31
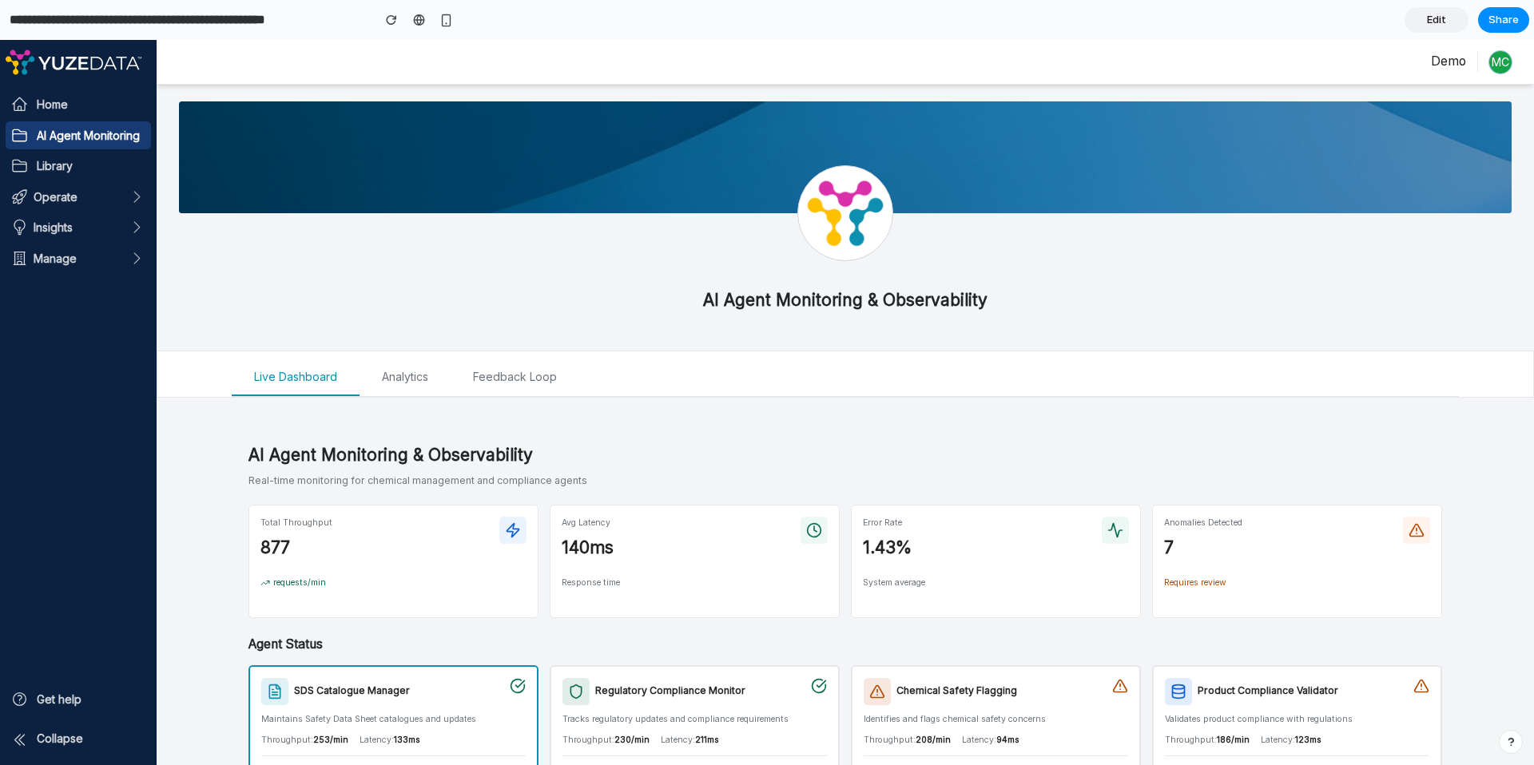
click at [53, 116] on link "Home" at bounding box center [78, 104] width 145 height 28
click at [50, 110] on span "Home" at bounding box center [52, 104] width 31 height 17
